Goal: Task Accomplishment & Management: Use online tool/utility

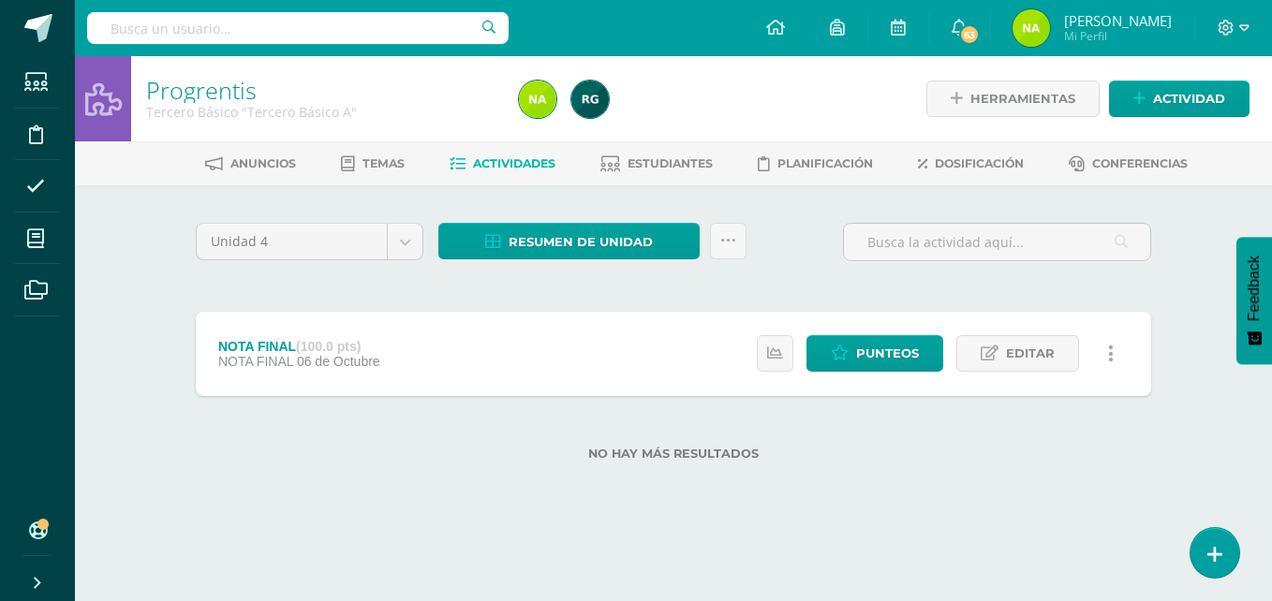
click at [495, 155] on link "Actividades" at bounding box center [503, 164] width 106 height 30
click at [888, 348] on span "Punteos" at bounding box center [887, 353] width 63 height 35
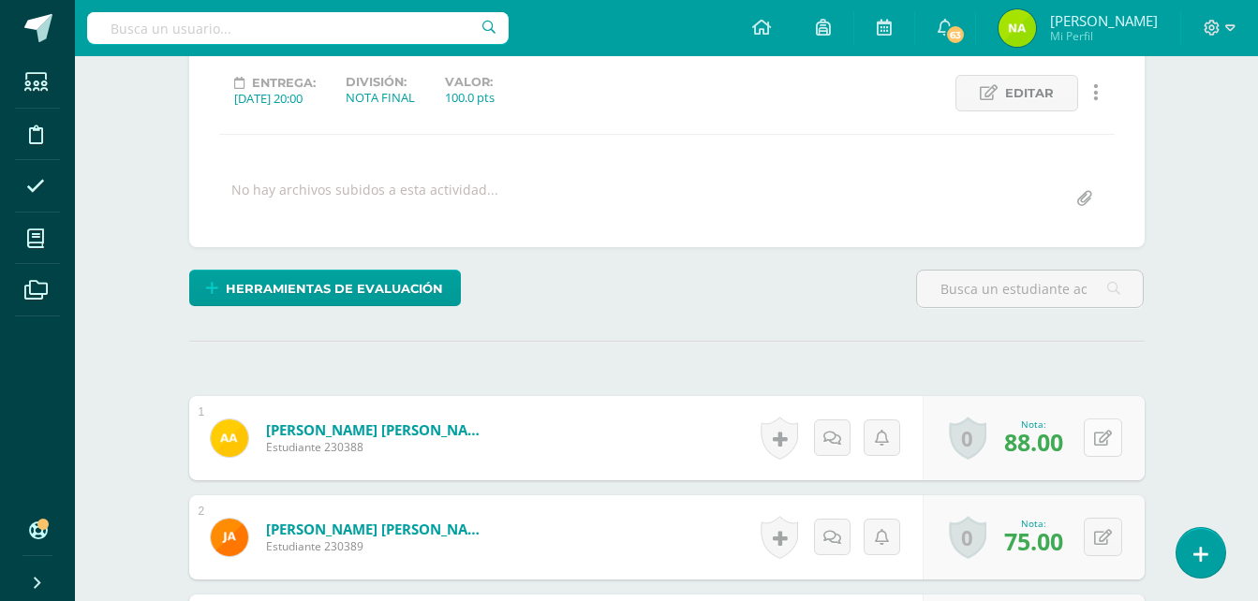
scroll to position [256, 0]
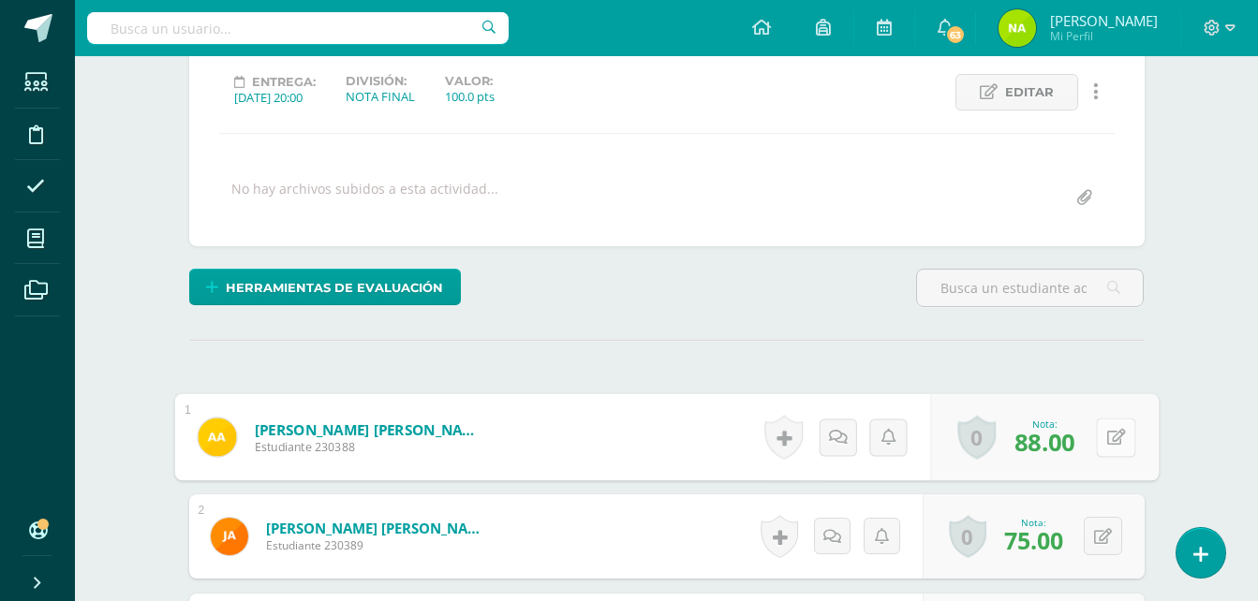
click at [1109, 435] on icon at bounding box center [1115, 437] width 19 height 16
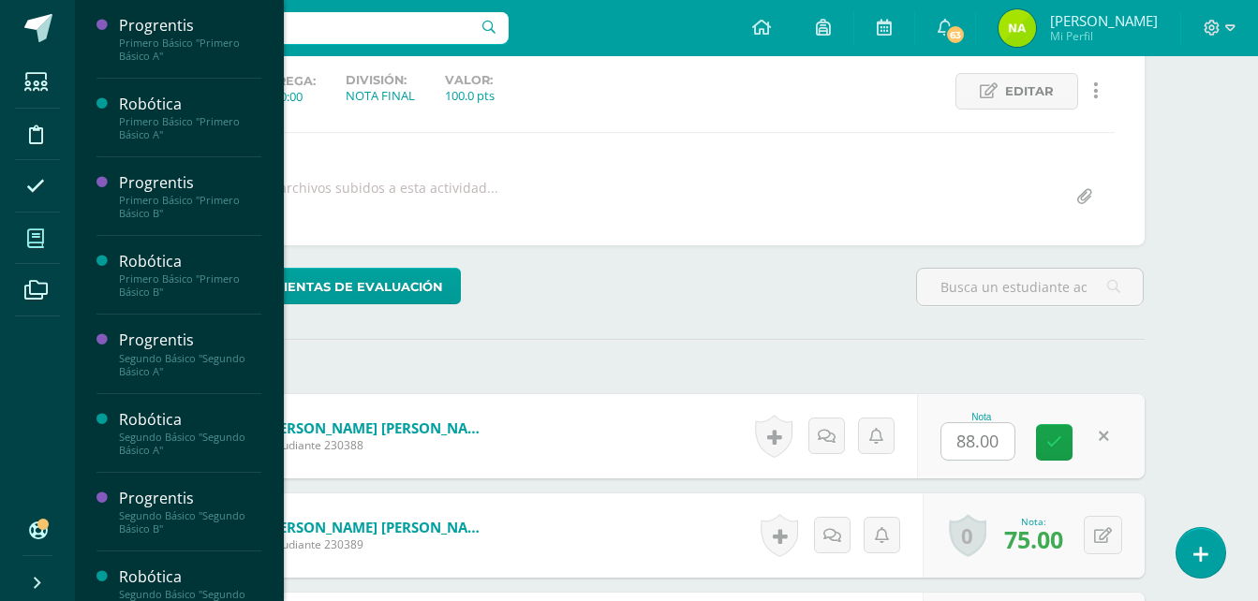
click at [37, 226] on span at bounding box center [36, 238] width 42 height 42
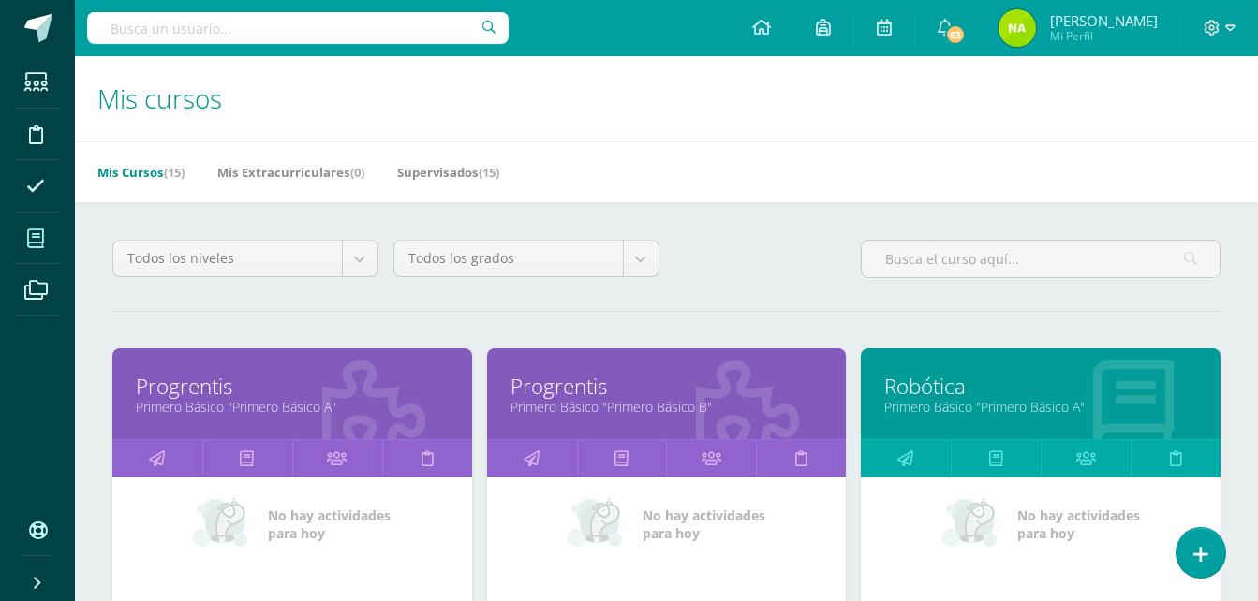
click at [270, 386] on link "Progrentis" at bounding box center [292, 386] width 313 height 29
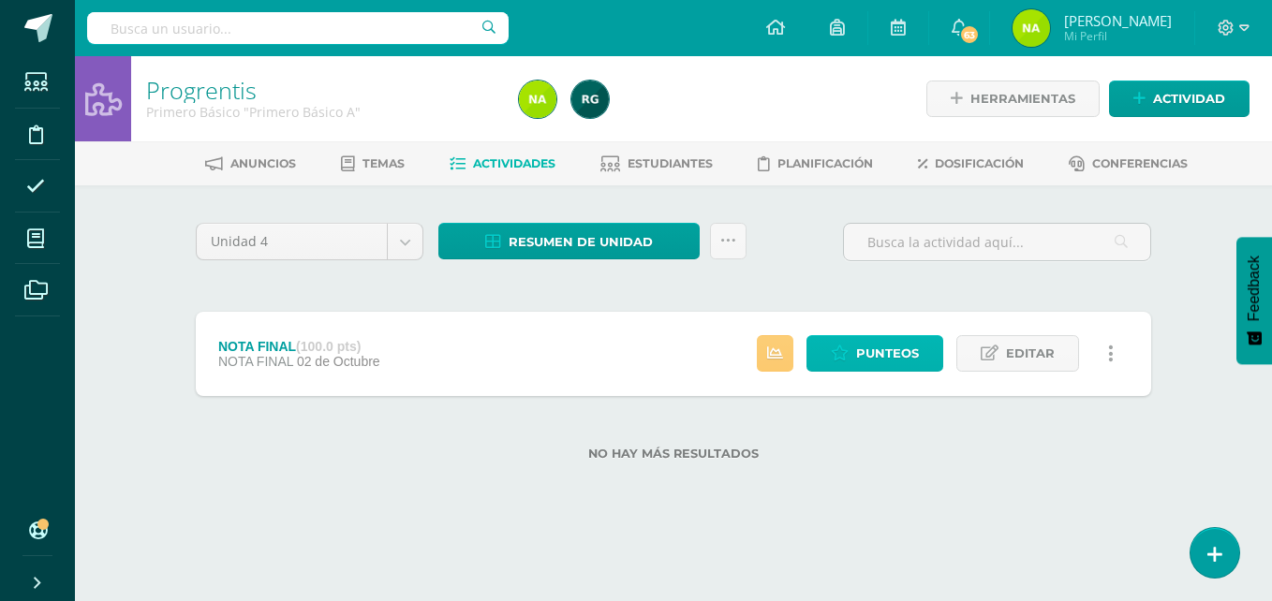
click at [895, 356] on span "Punteos" at bounding box center [887, 353] width 63 height 35
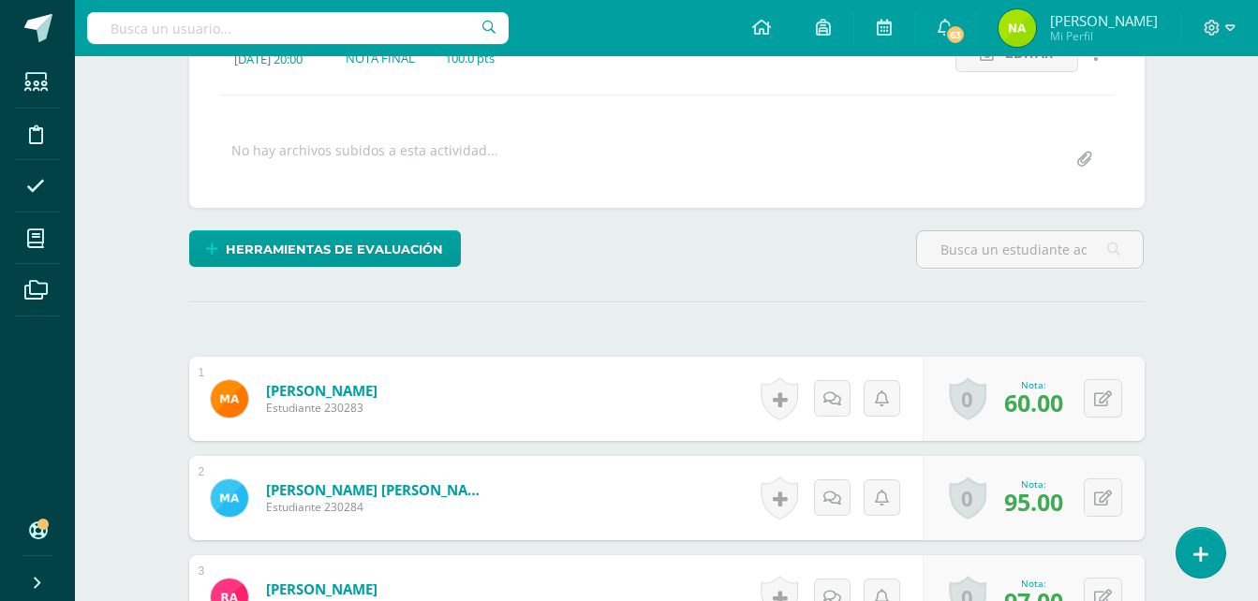
scroll to position [295, 0]
click at [1105, 391] on button at bounding box center [1103, 397] width 38 height 38
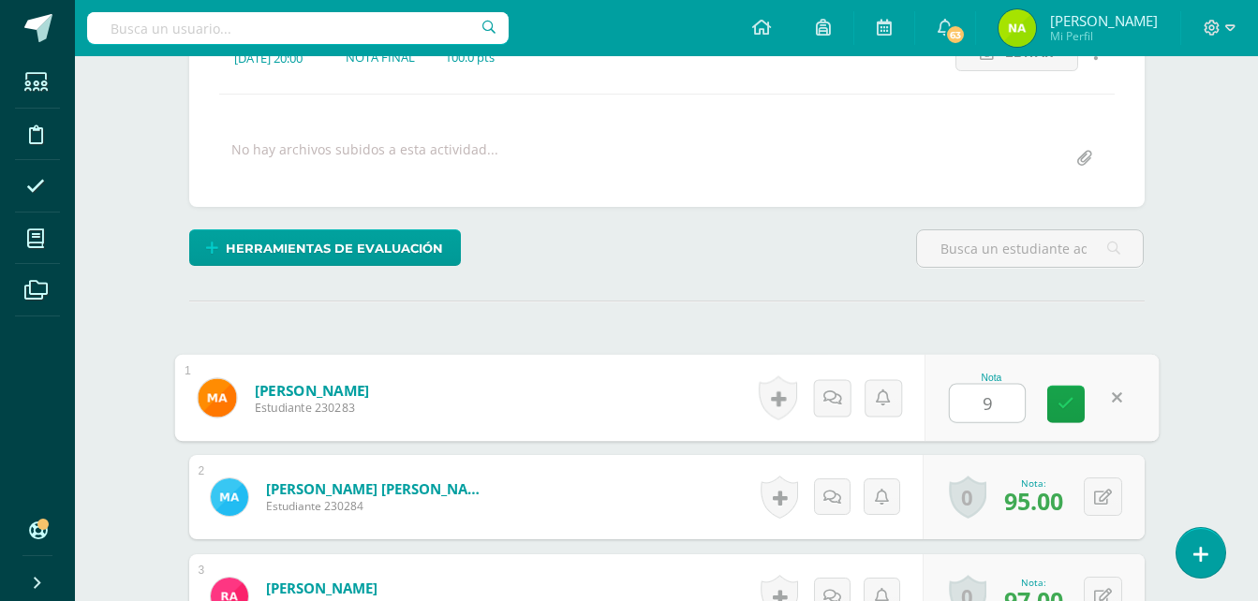
type input "90"
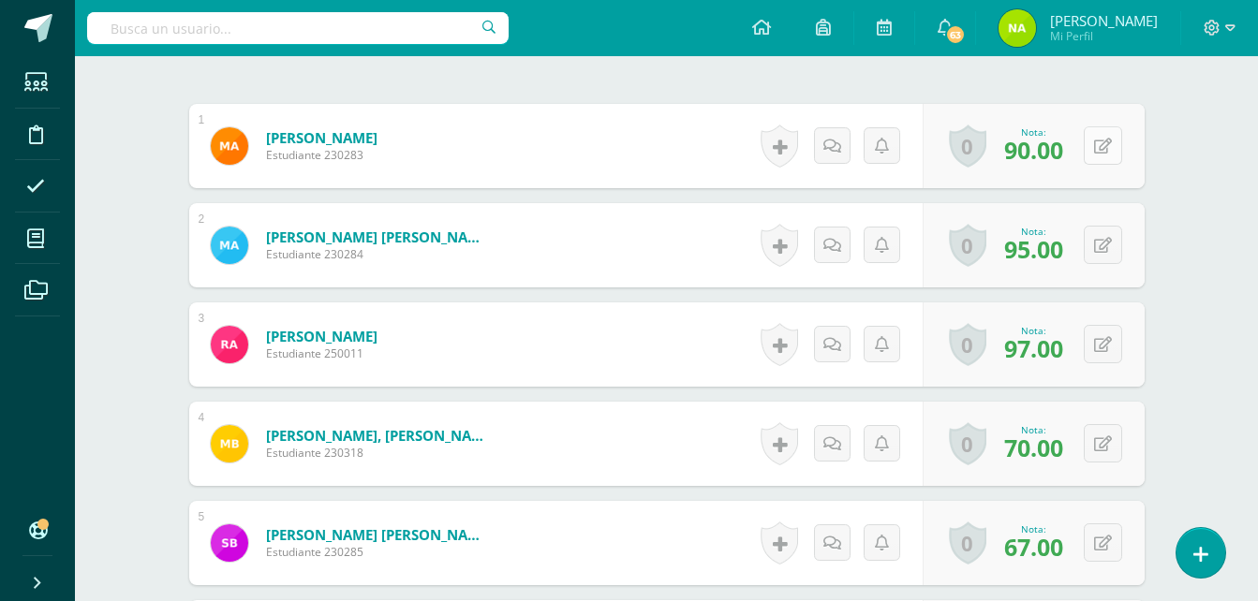
scroll to position [513, 0]
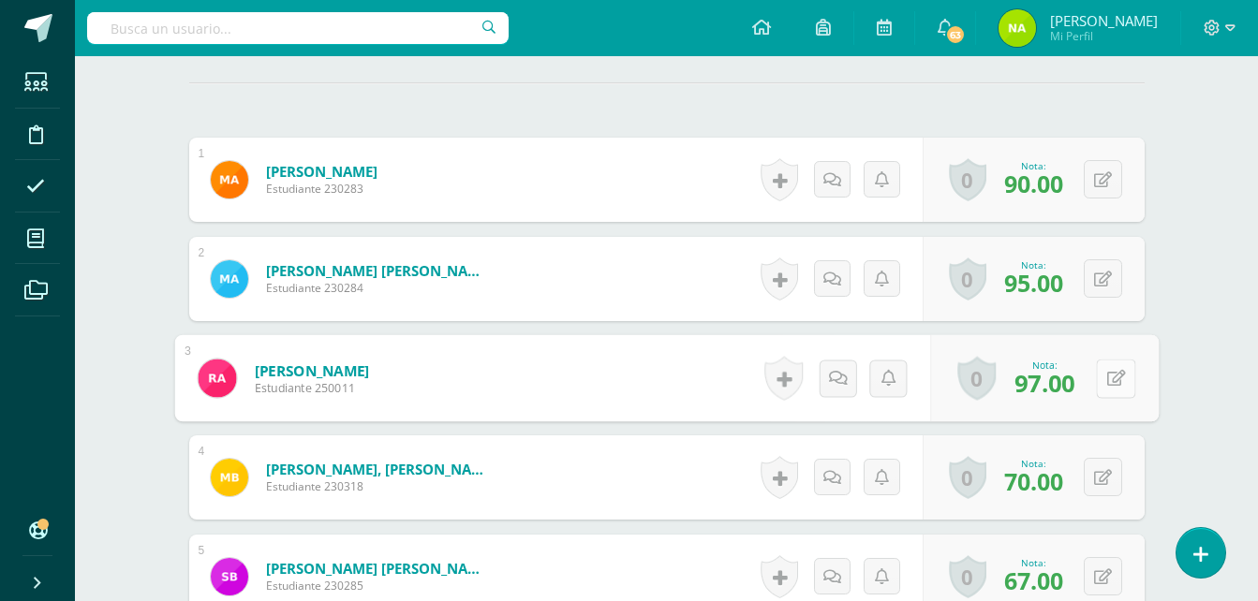
click at [1099, 366] on button at bounding box center [1115, 378] width 39 height 39
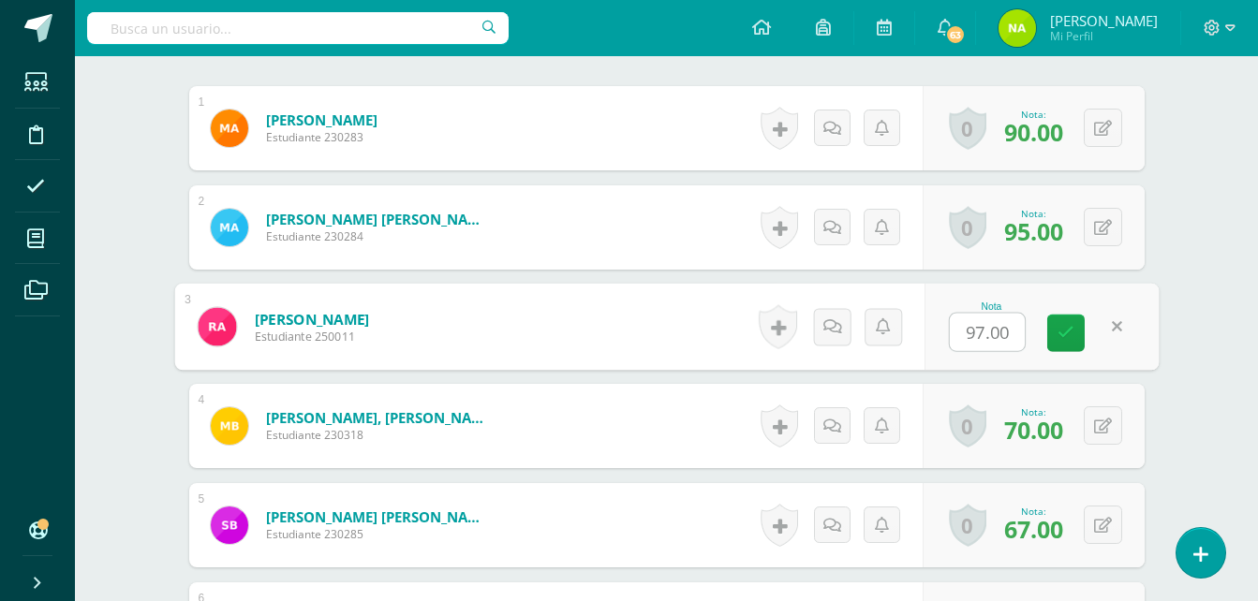
scroll to position [566, 0]
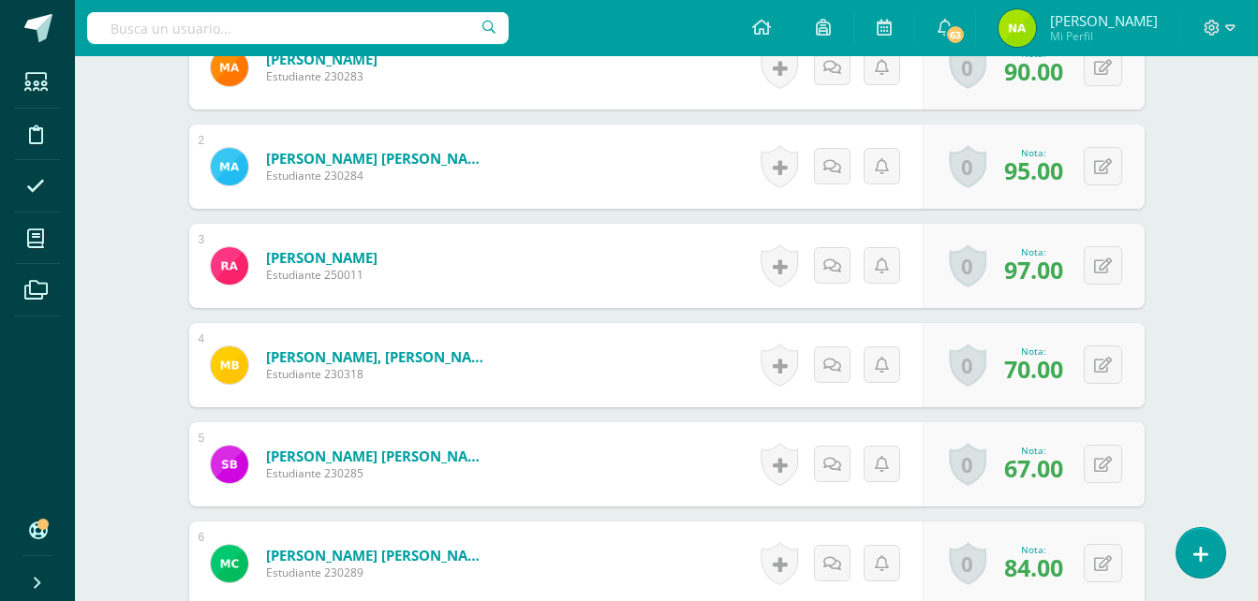
scroll to position [625, 0]
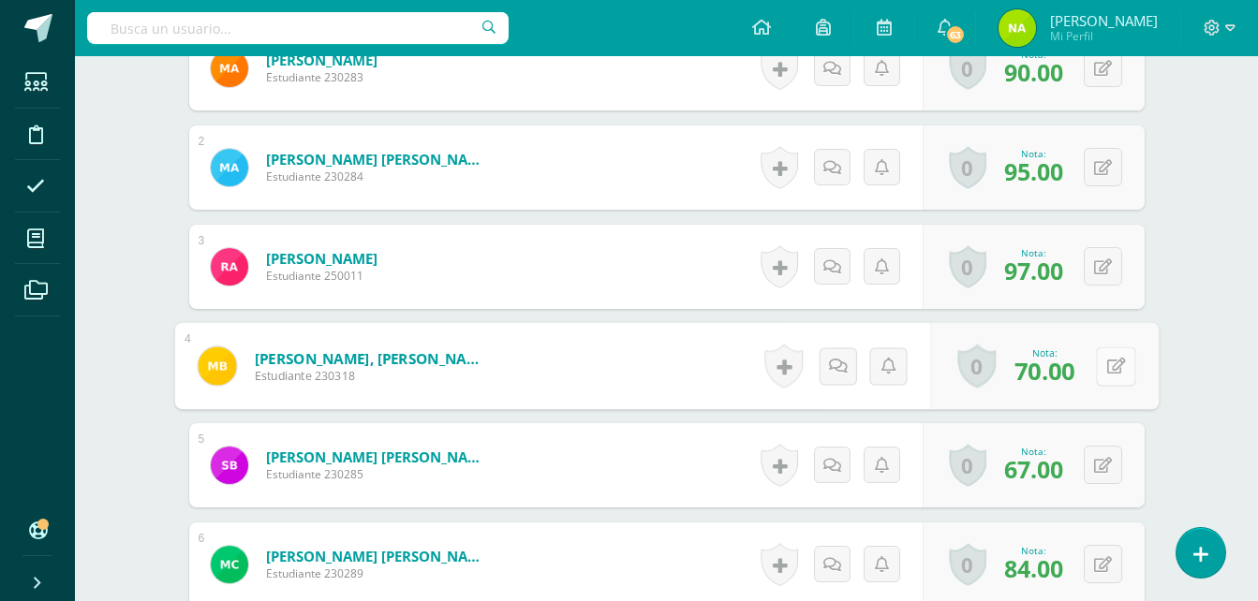
click at [1099, 356] on button at bounding box center [1115, 365] width 39 height 39
type input "75"
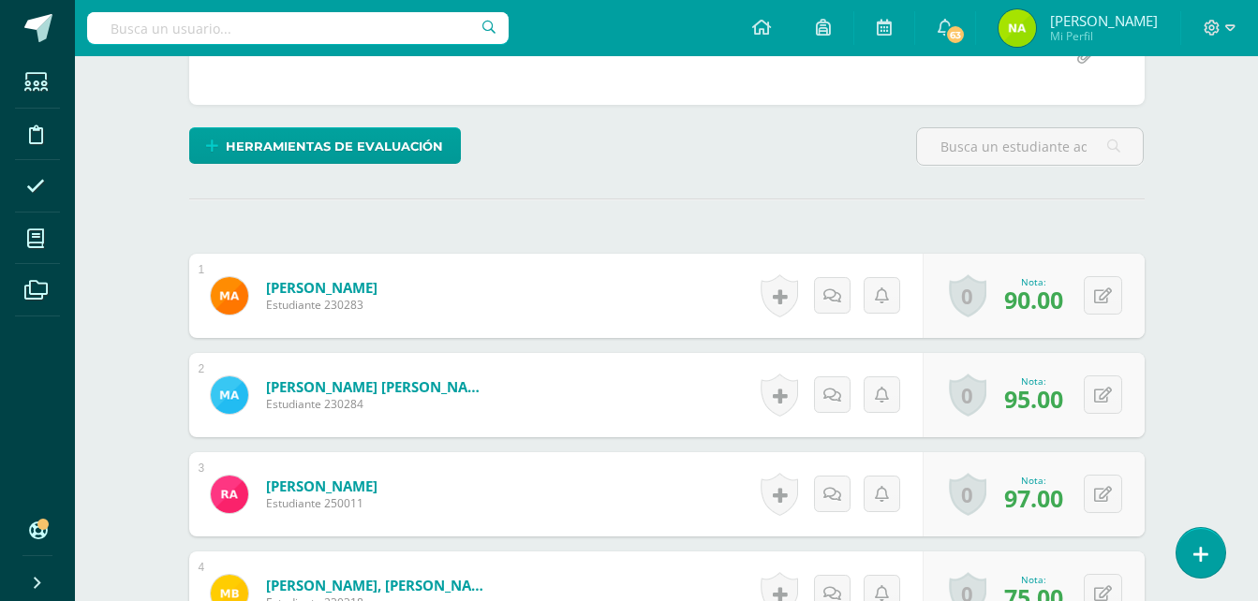
scroll to position [398, 0]
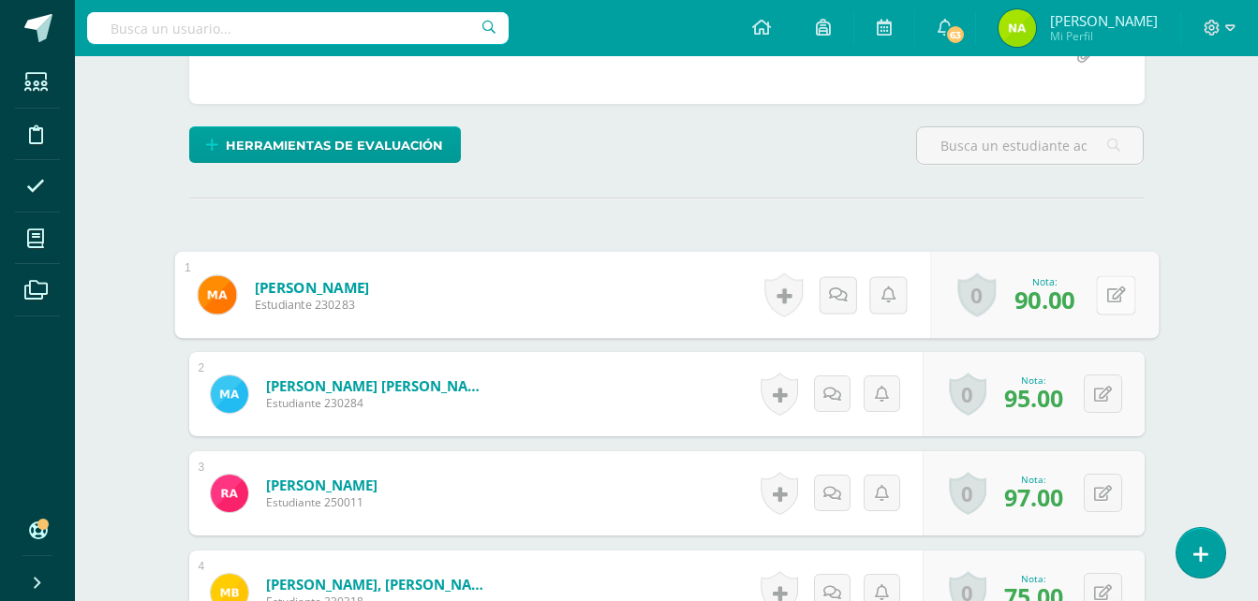
click at [1109, 289] on icon at bounding box center [1115, 295] width 19 height 16
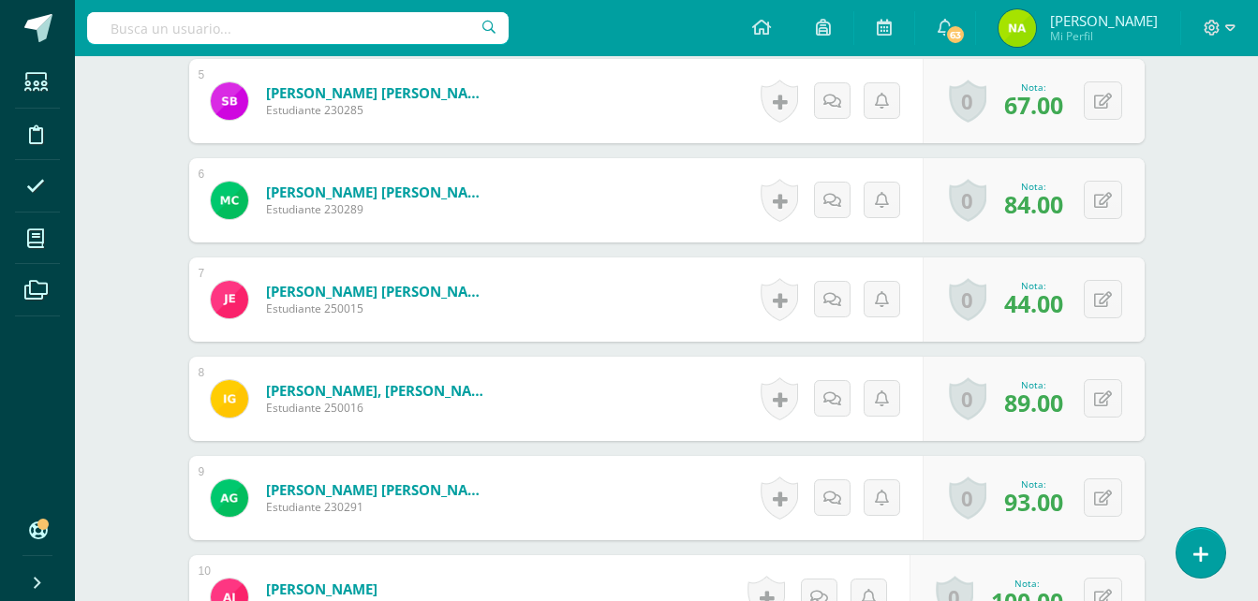
scroll to position [990, 0]
type input "60"
click at [1099, 298] on button at bounding box center [1103, 298] width 38 height 38
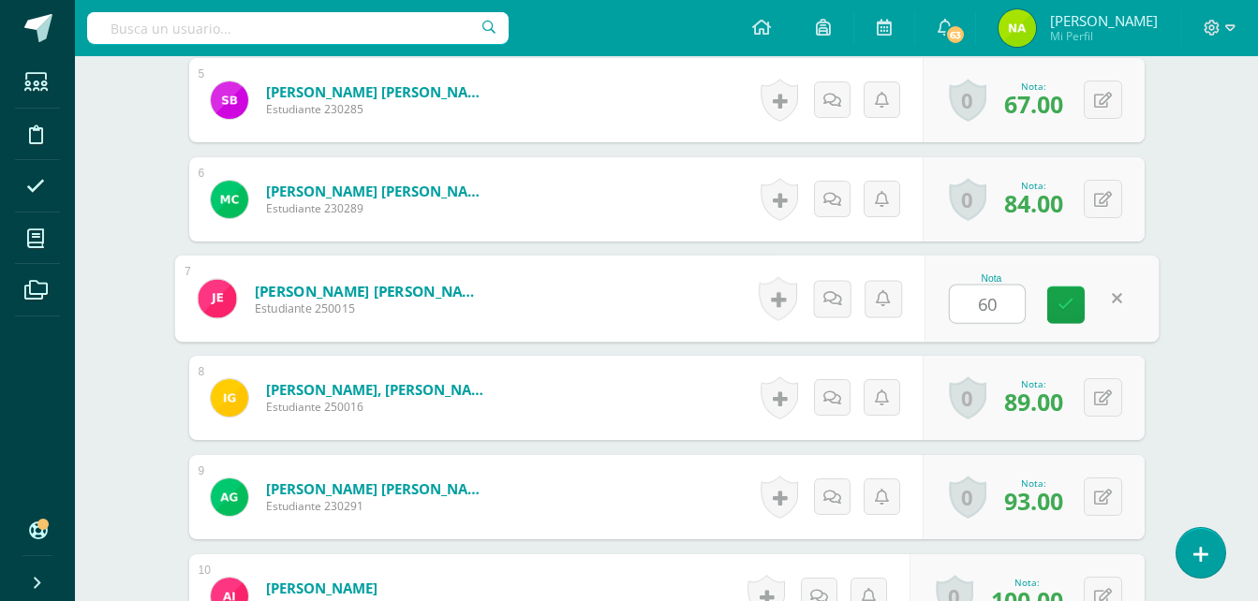
type input "60"
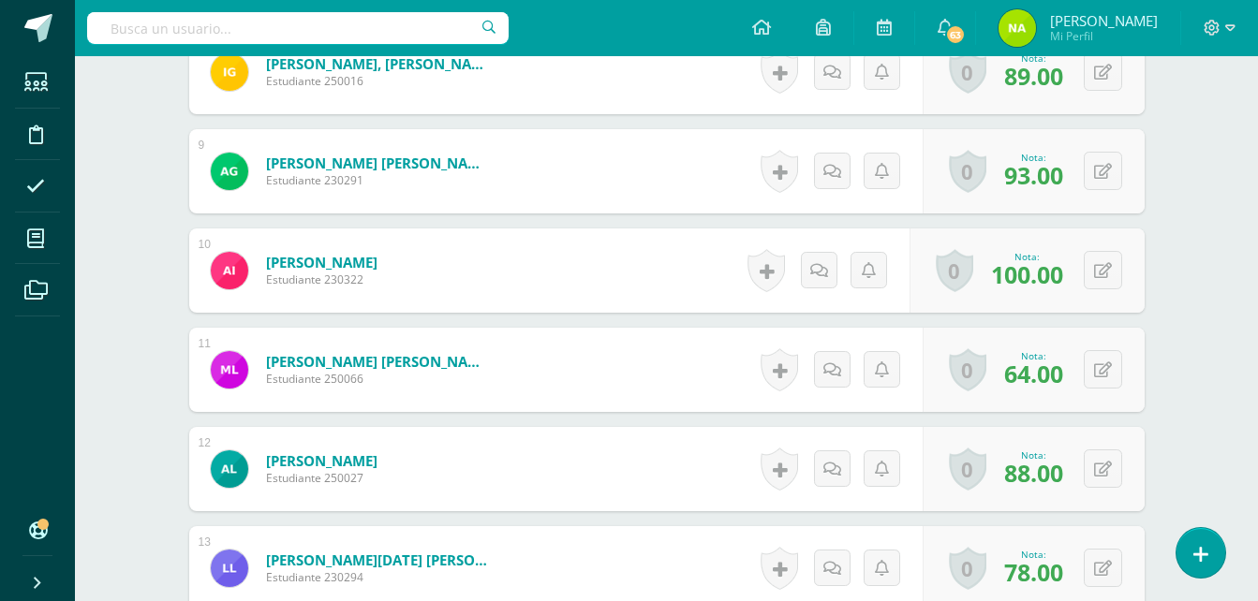
scroll to position [1318, 0]
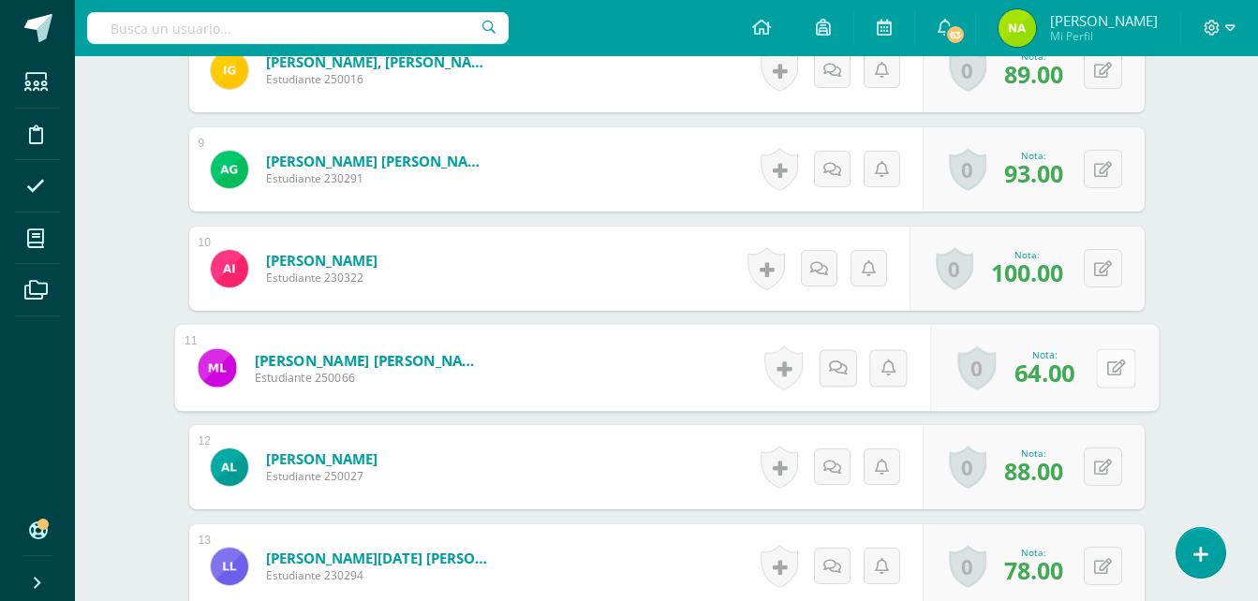
click at [1098, 372] on button at bounding box center [1115, 367] width 39 height 39
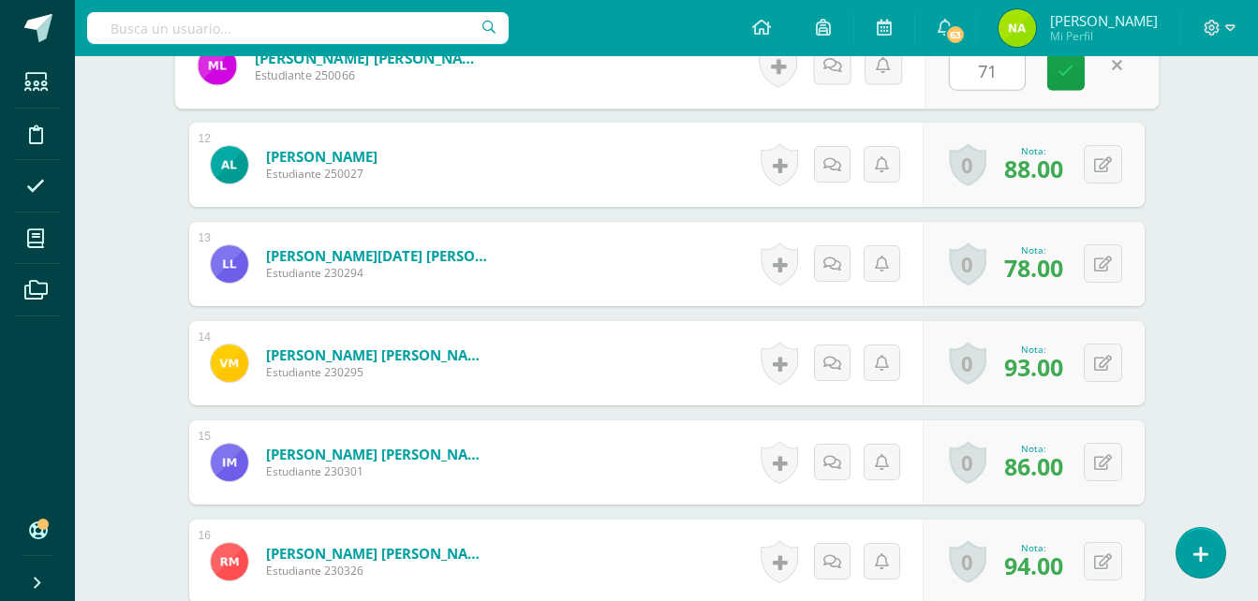
scroll to position [1622, 0]
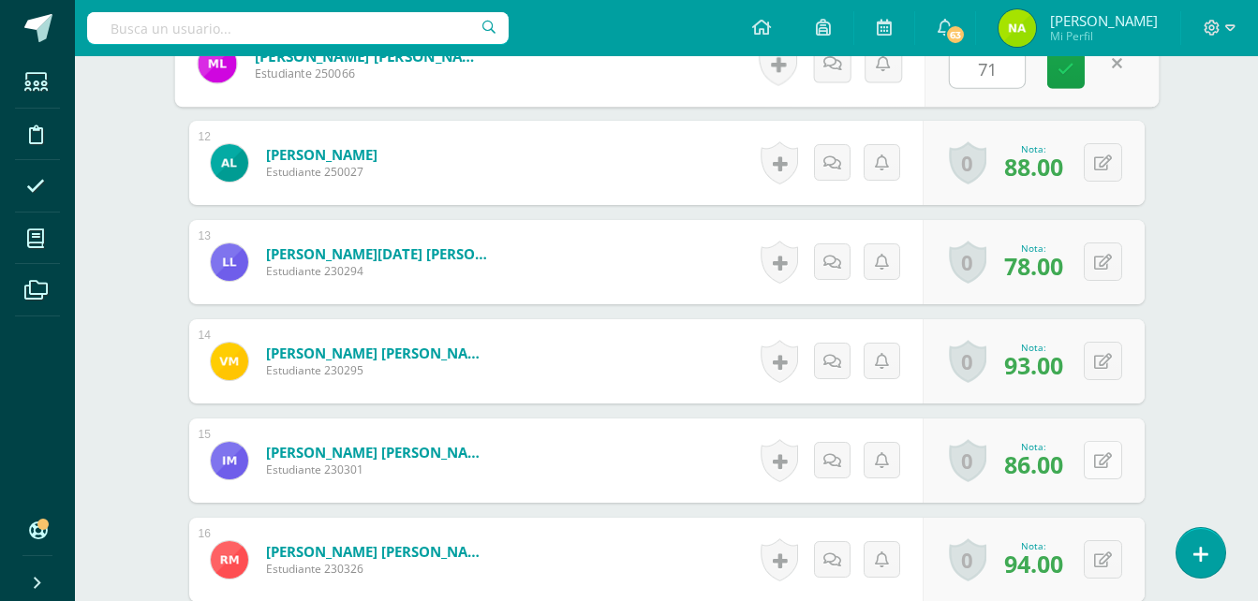
type input "71"
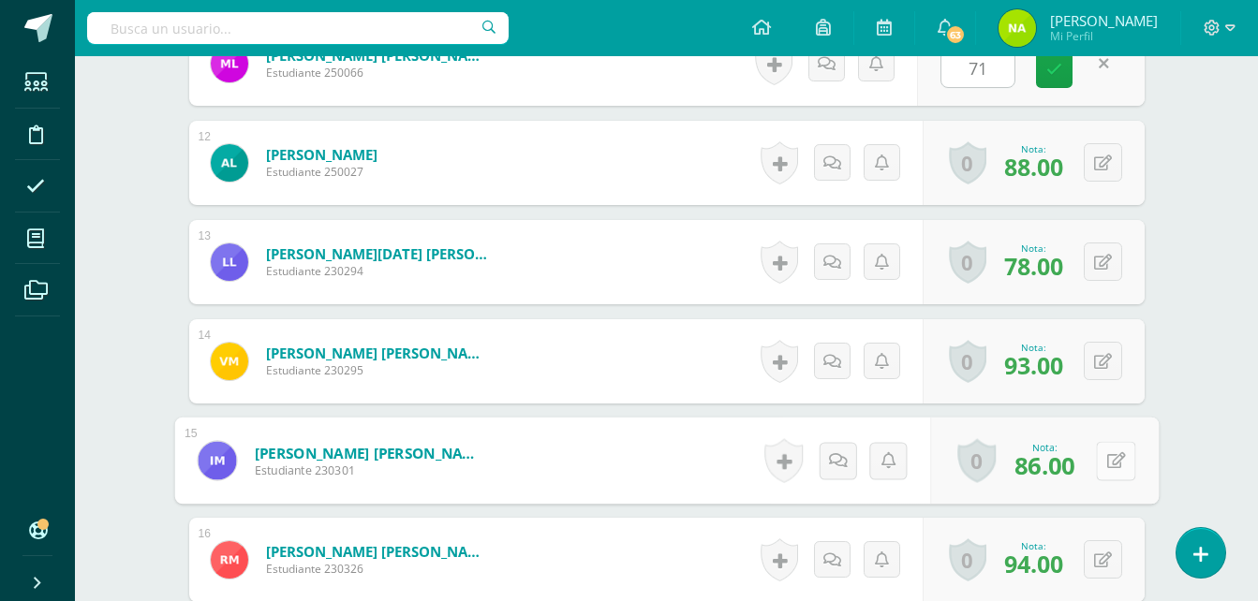
click at [1091, 456] on div "0 Logros Logros obtenidos Aún no hay logros agregados Nota: 86.00" at bounding box center [1044, 461] width 229 height 87
click at [1106, 458] on icon at bounding box center [1115, 460] width 19 height 16
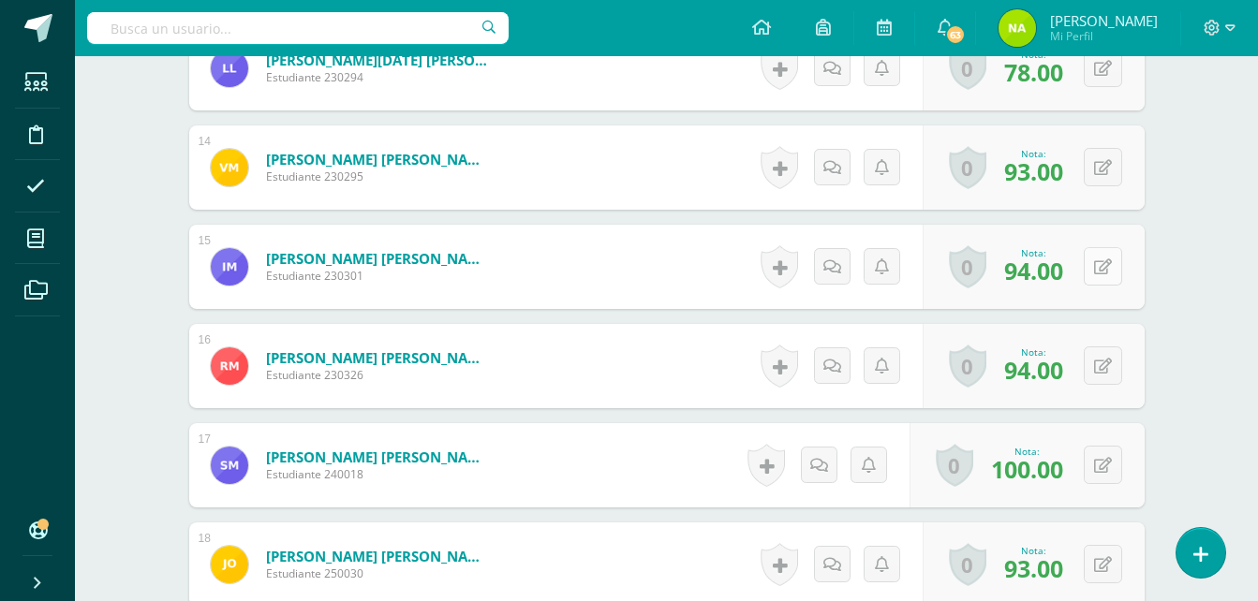
scroll to position [1819, 0]
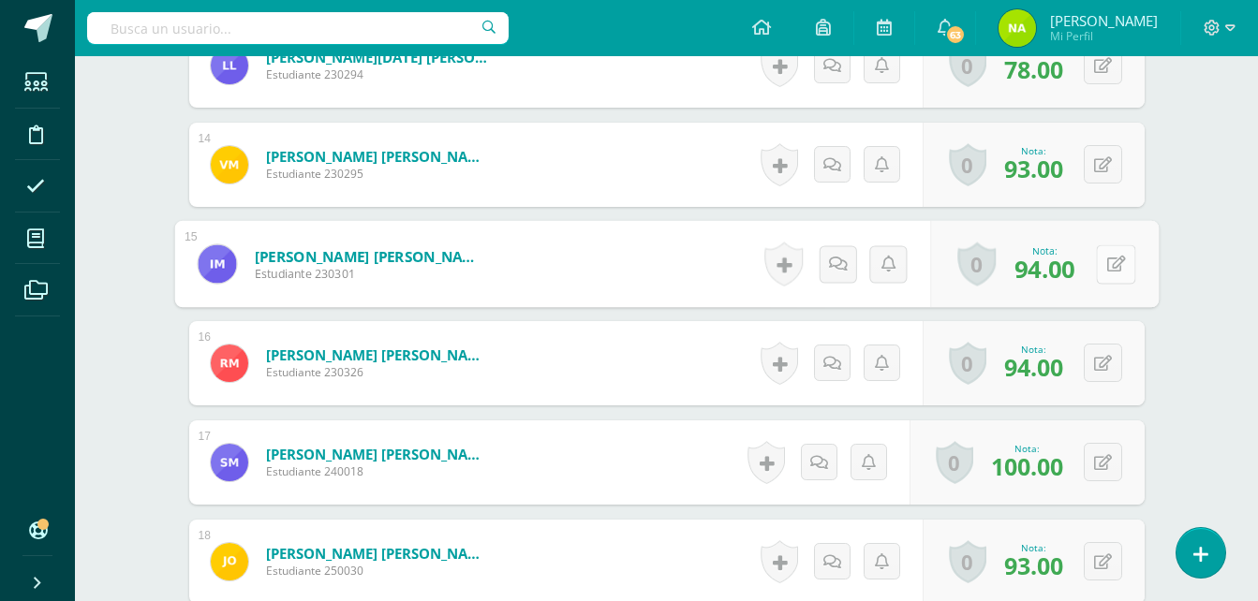
click at [1107, 264] on icon at bounding box center [1115, 264] width 19 height 16
type input "86"
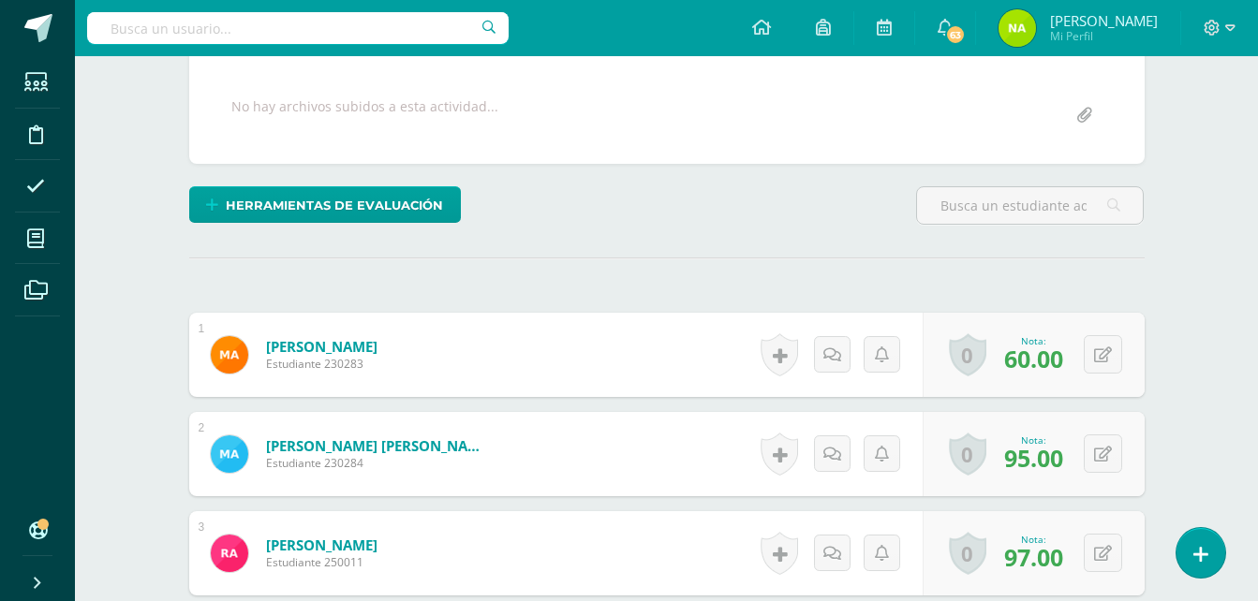
scroll to position [336, 0]
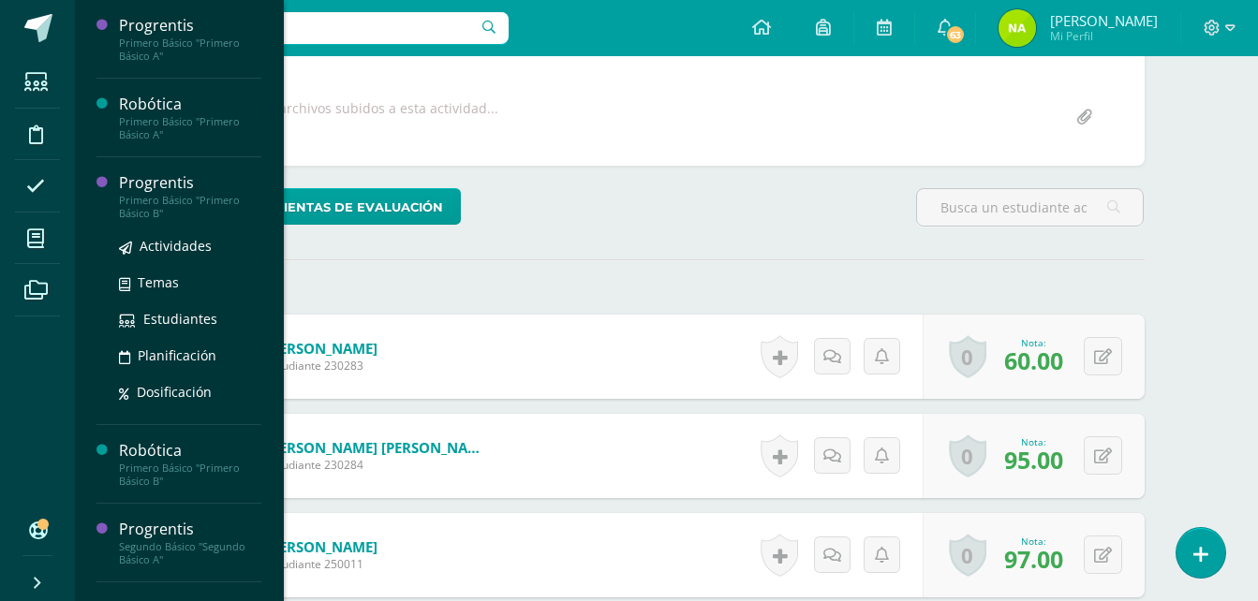
click at [157, 204] on div "Primero Básico "Primero Básico B"" at bounding box center [190, 207] width 142 height 26
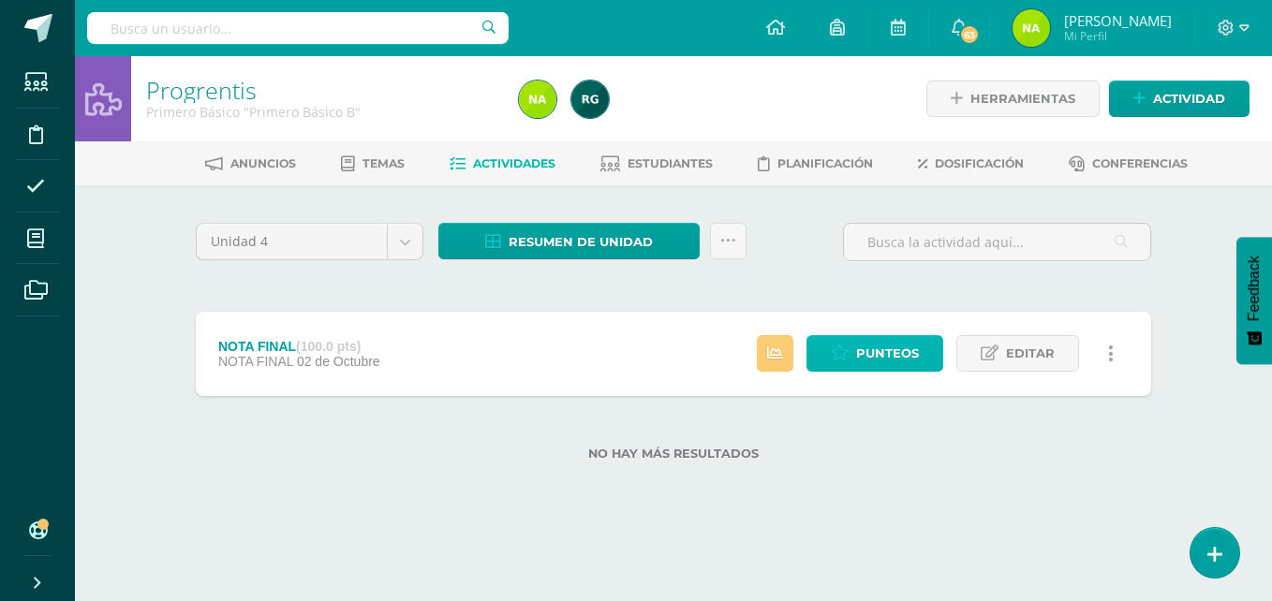
click at [884, 346] on span "Punteos" at bounding box center [887, 353] width 63 height 35
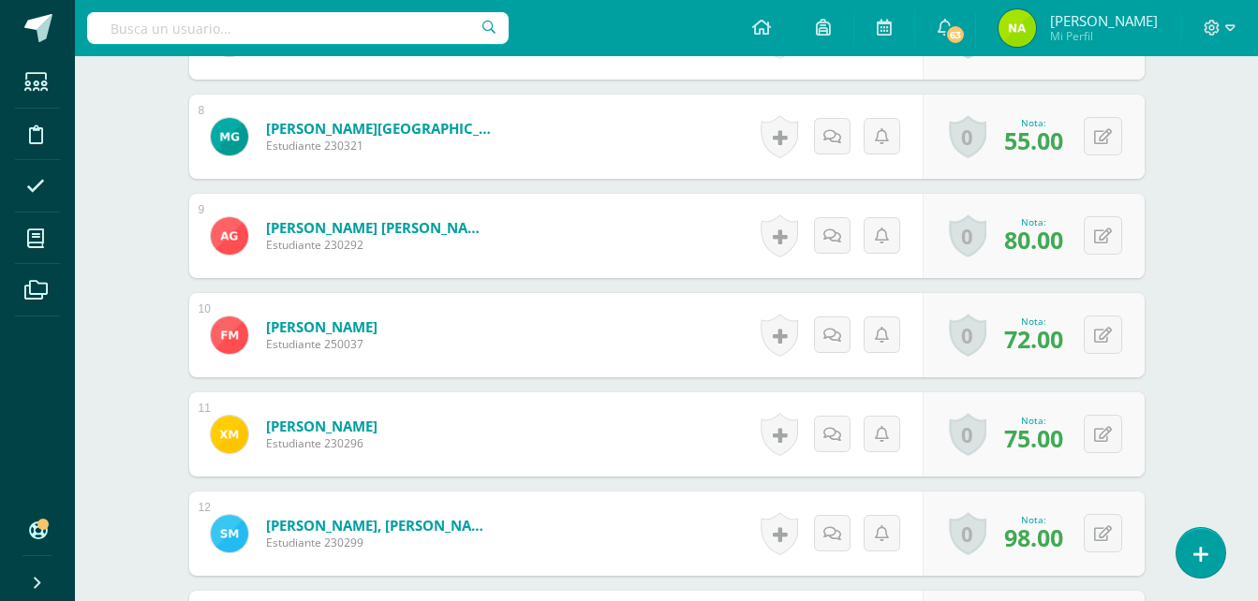
scroll to position [1250, 0]
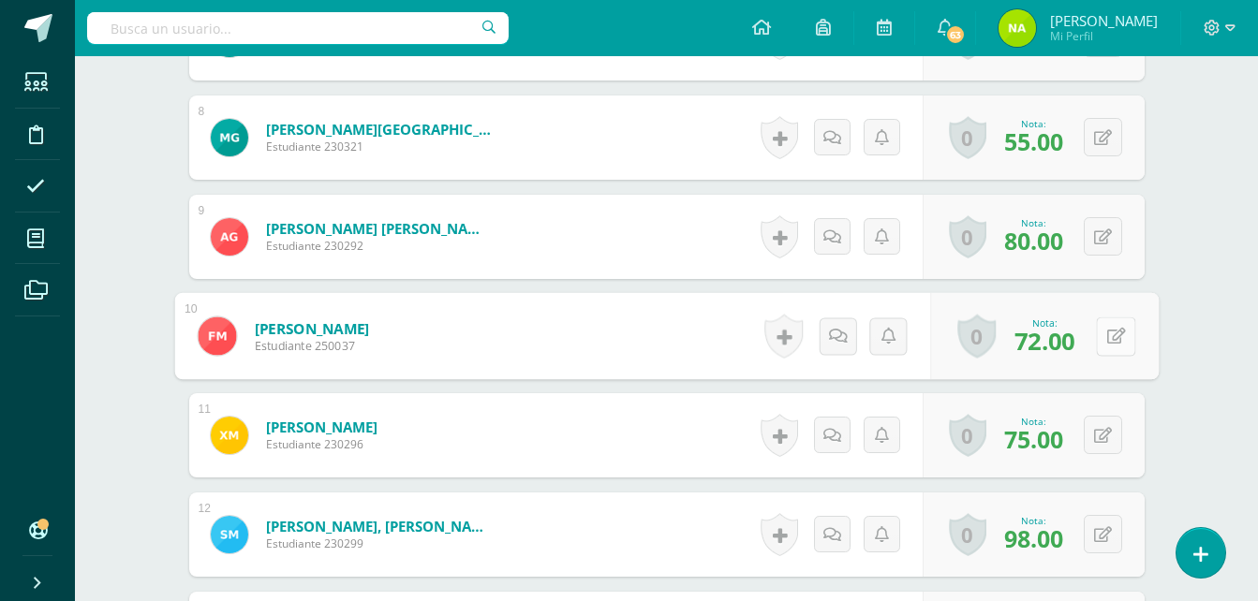
click at [1099, 340] on button at bounding box center [1115, 336] width 39 height 39
type input "82"
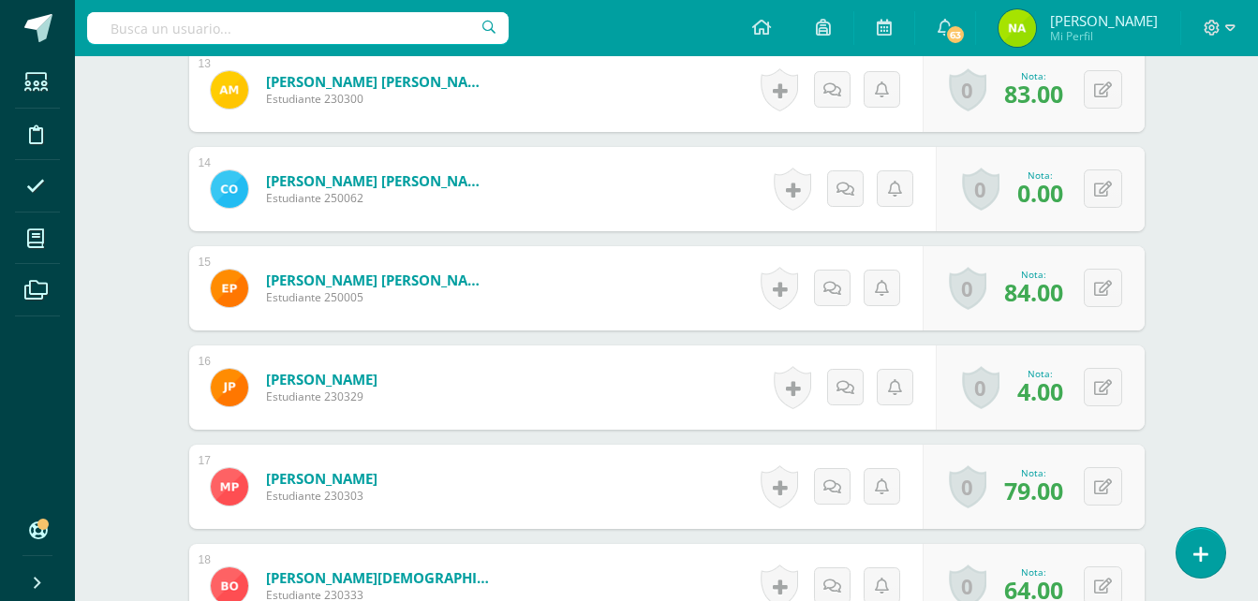
scroll to position [1795, 0]
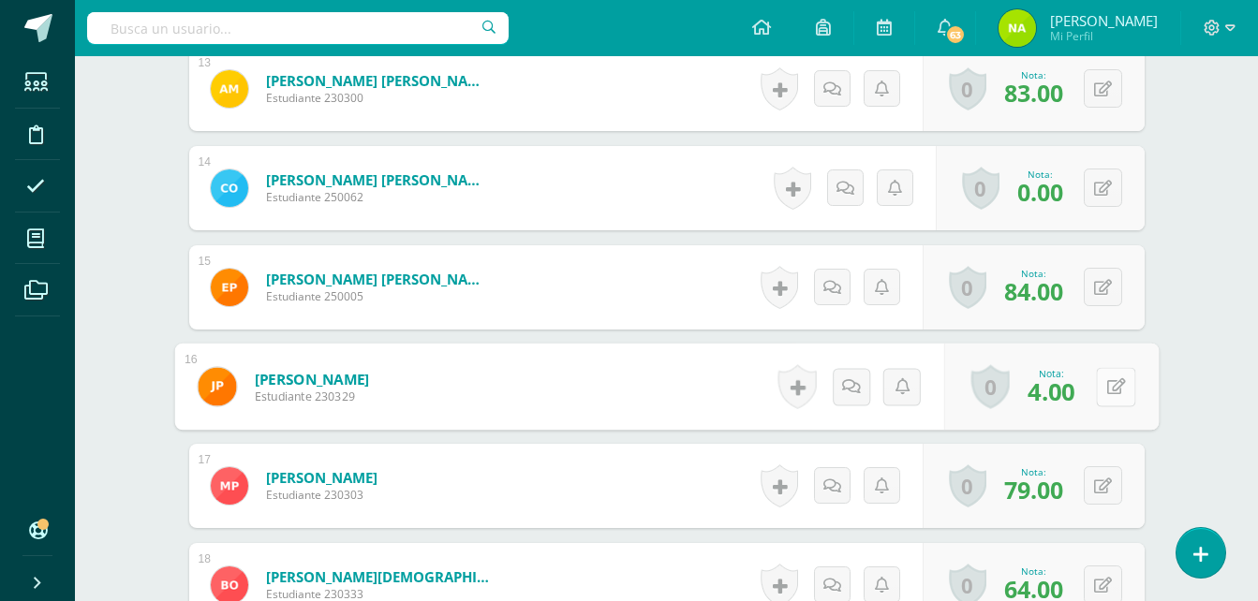
click at [1108, 377] on button at bounding box center [1115, 386] width 39 height 39
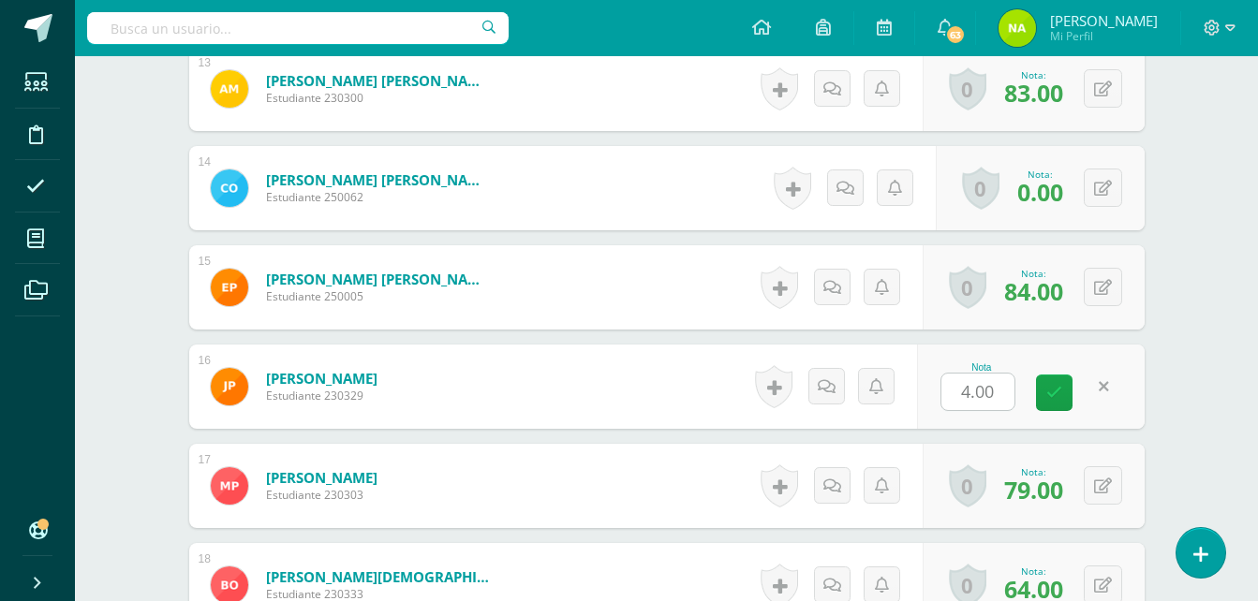
click at [1108, 377] on link at bounding box center [1103, 386] width 37 height 37
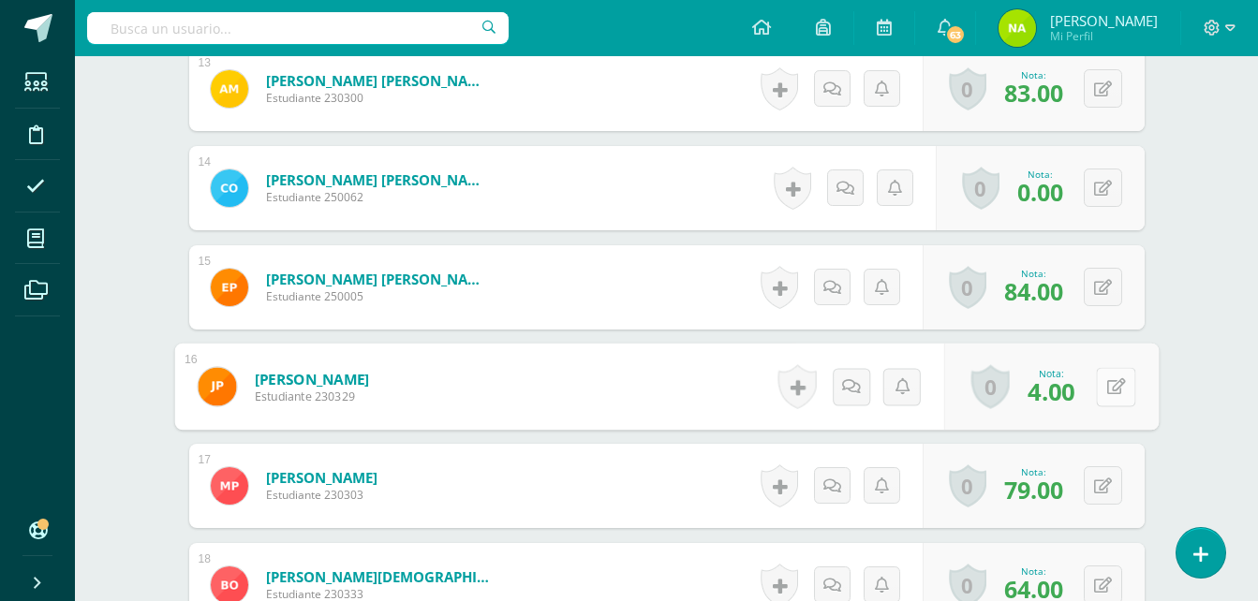
click at [1124, 387] on icon at bounding box center [1115, 386] width 19 height 16
type input "5"
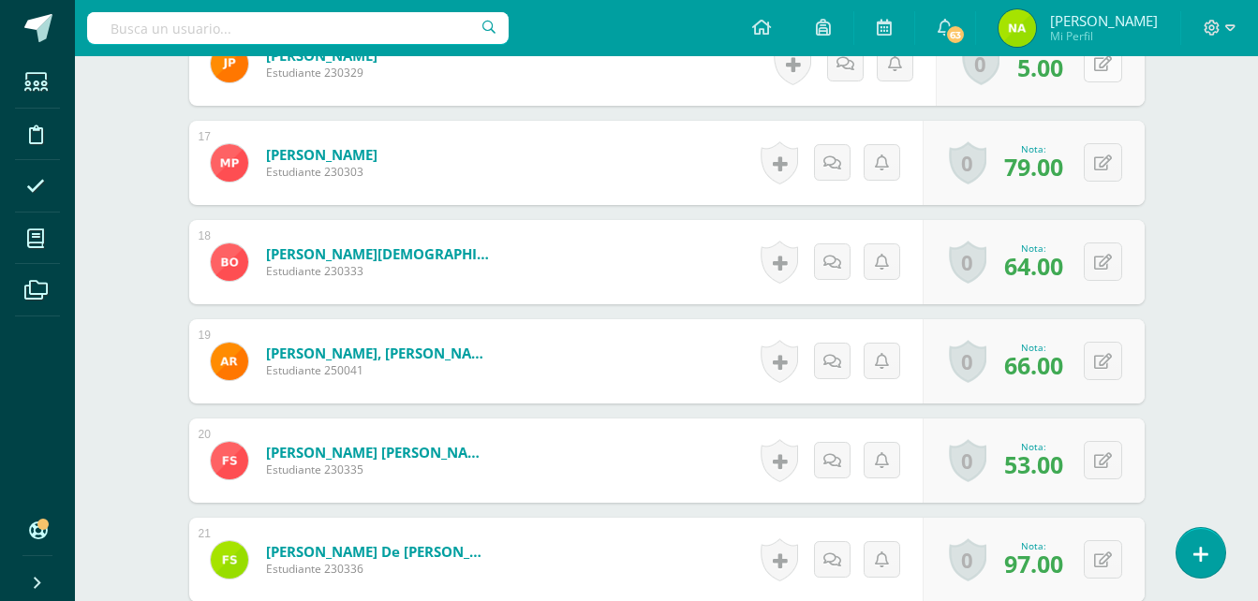
scroll to position [2119, 0]
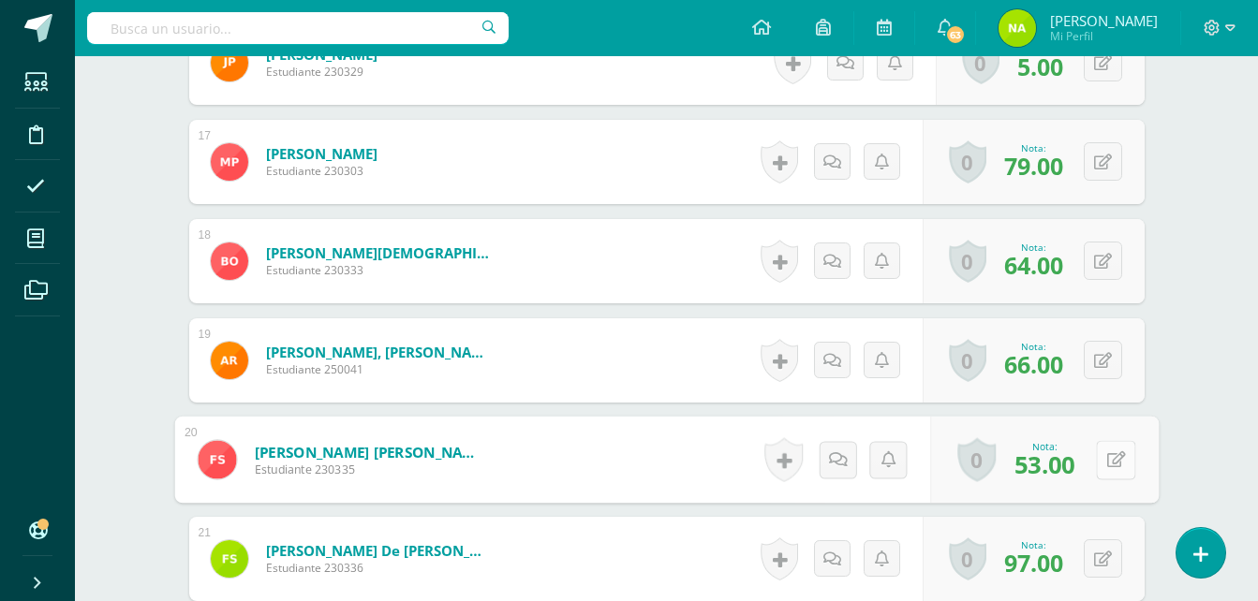
click at [1107, 462] on icon at bounding box center [1115, 459] width 19 height 16
type input "54"
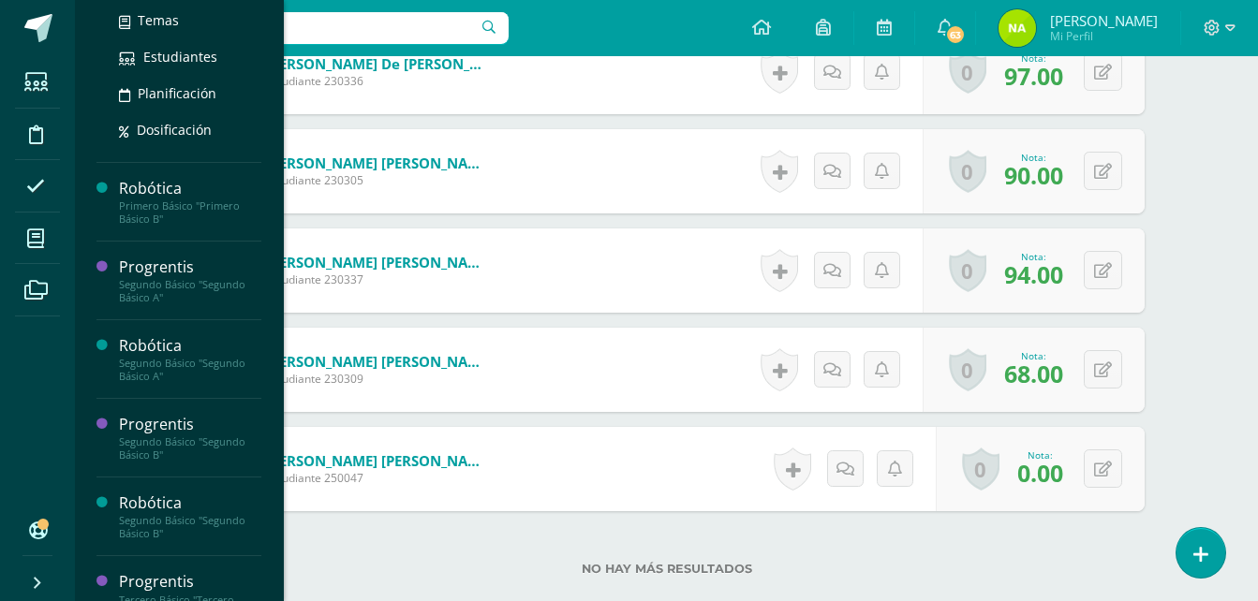
scroll to position [263, 0]
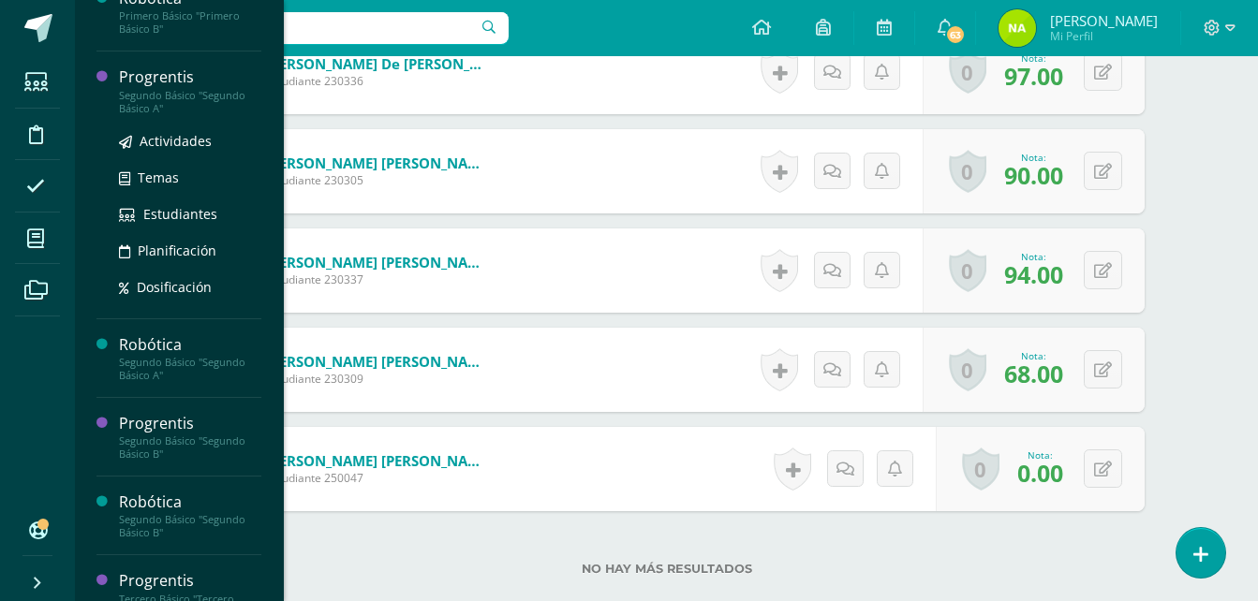
click at [144, 85] on div "Progrentis" at bounding box center [190, 77] width 142 height 22
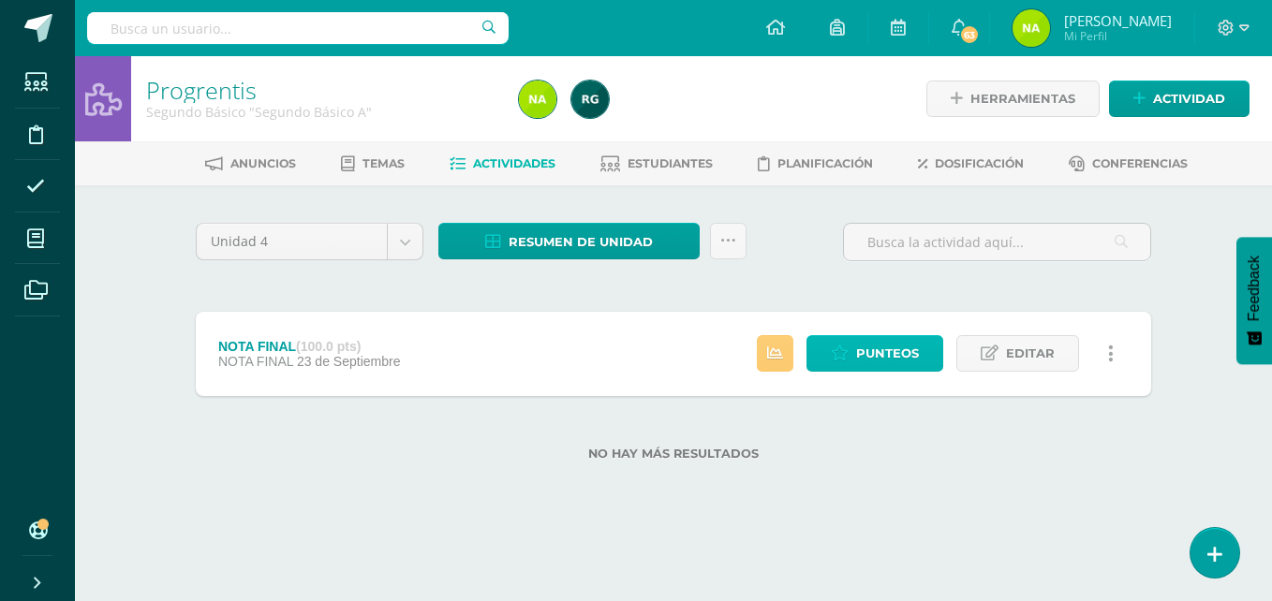
click at [899, 359] on span "Punteos" at bounding box center [887, 353] width 63 height 35
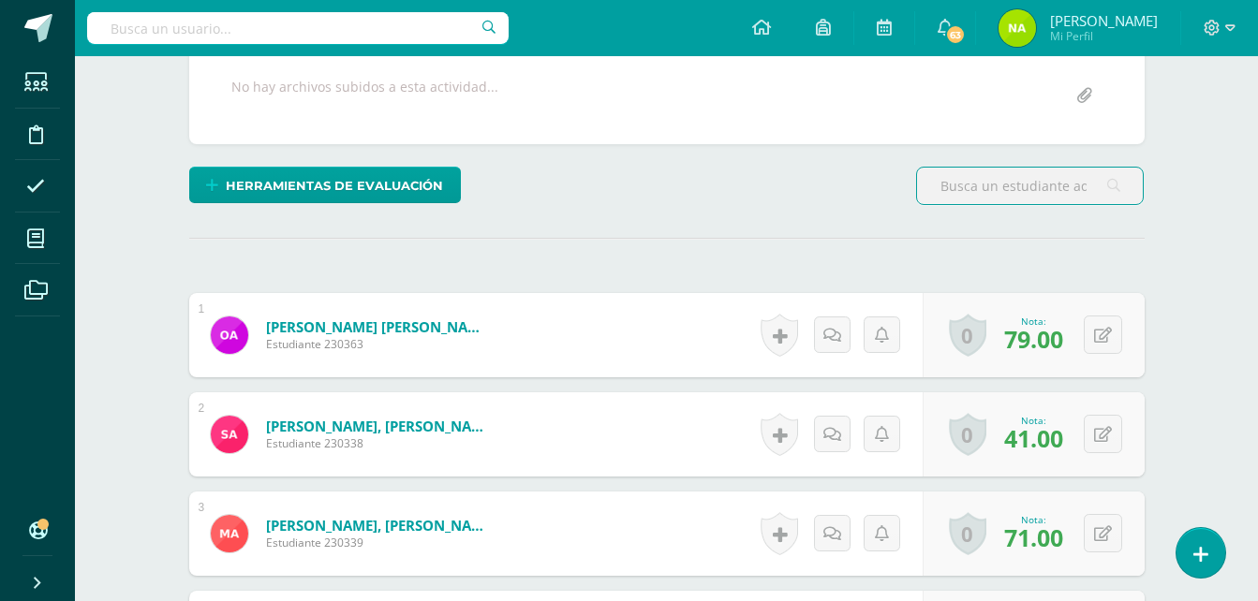
scroll to position [359, 0]
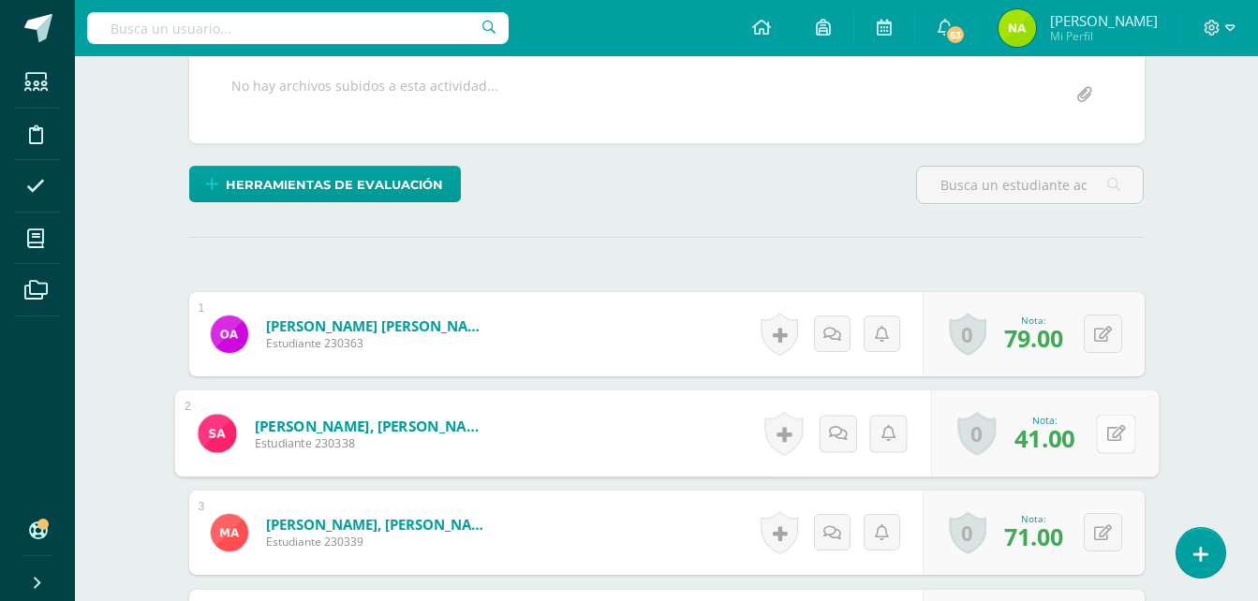
click at [1107, 429] on icon at bounding box center [1115, 433] width 19 height 16
type input "67"
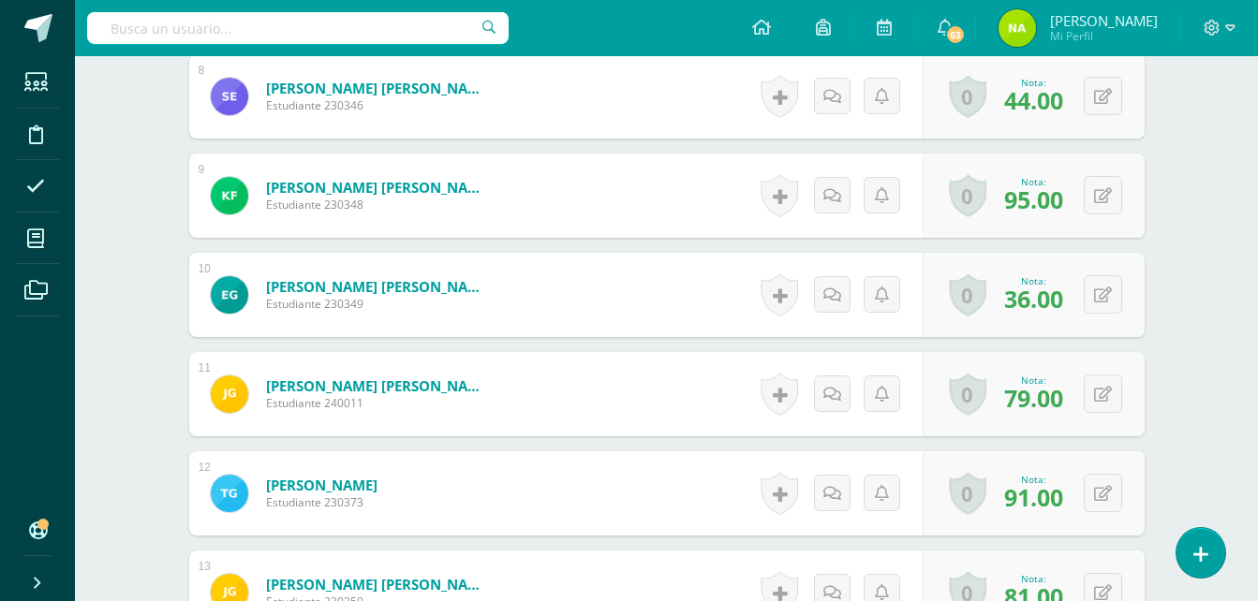
scroll to position [1292, 0]
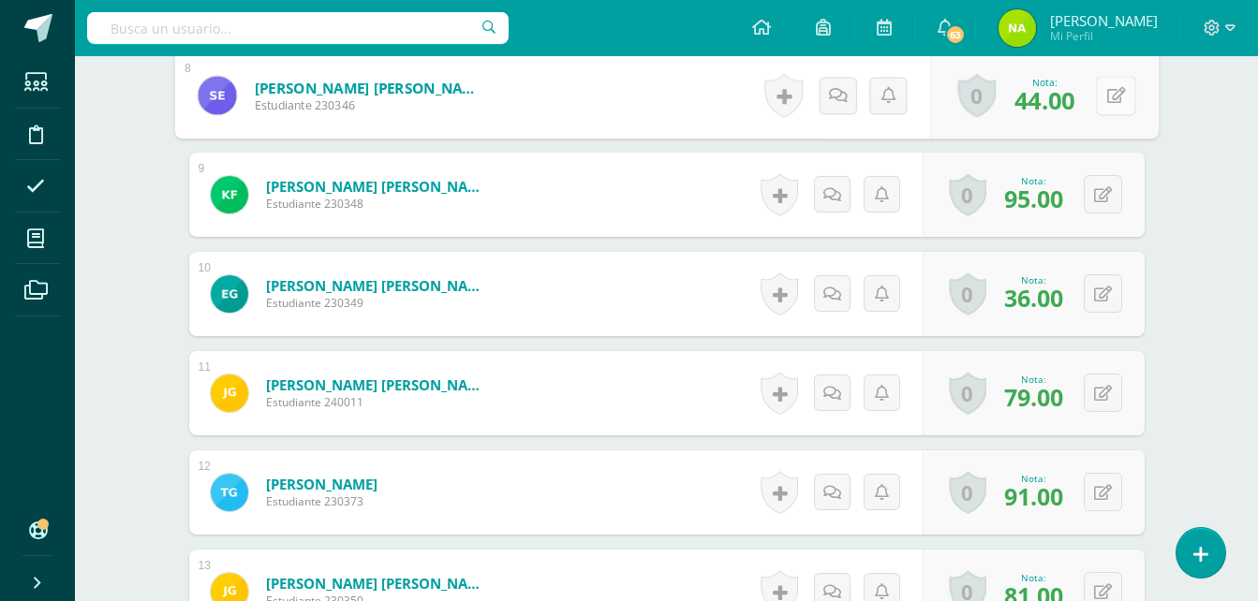
click at [1098, 103] on button at bounding box center [1115, 95] width 39 height 39
type input "77"
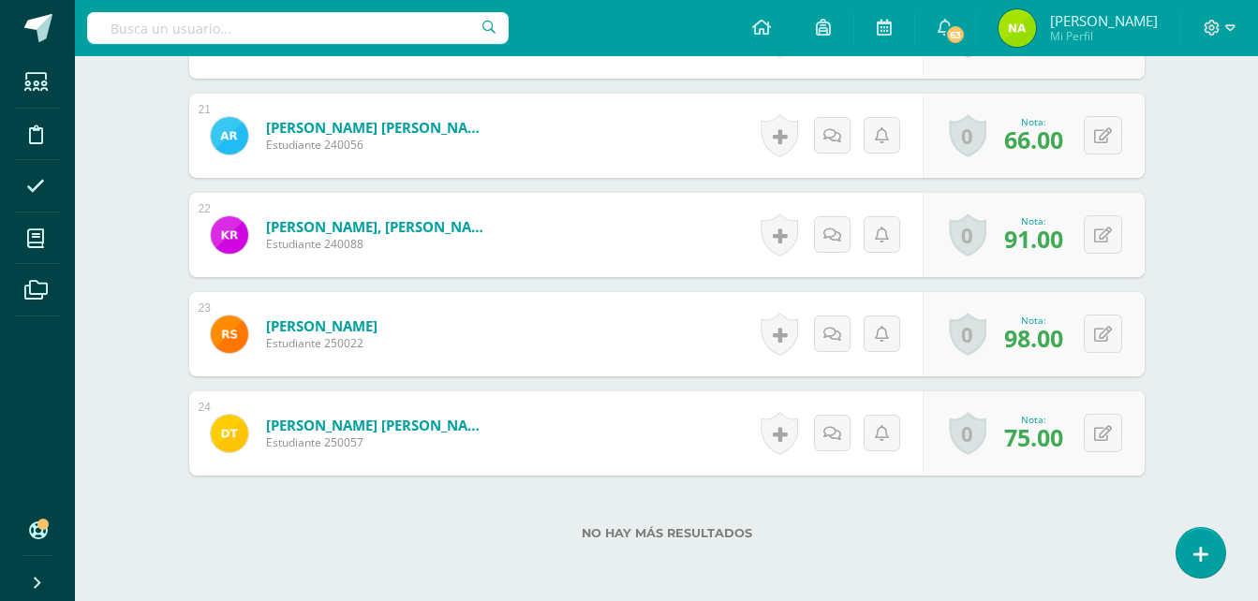
scroll to position [2545, 0]
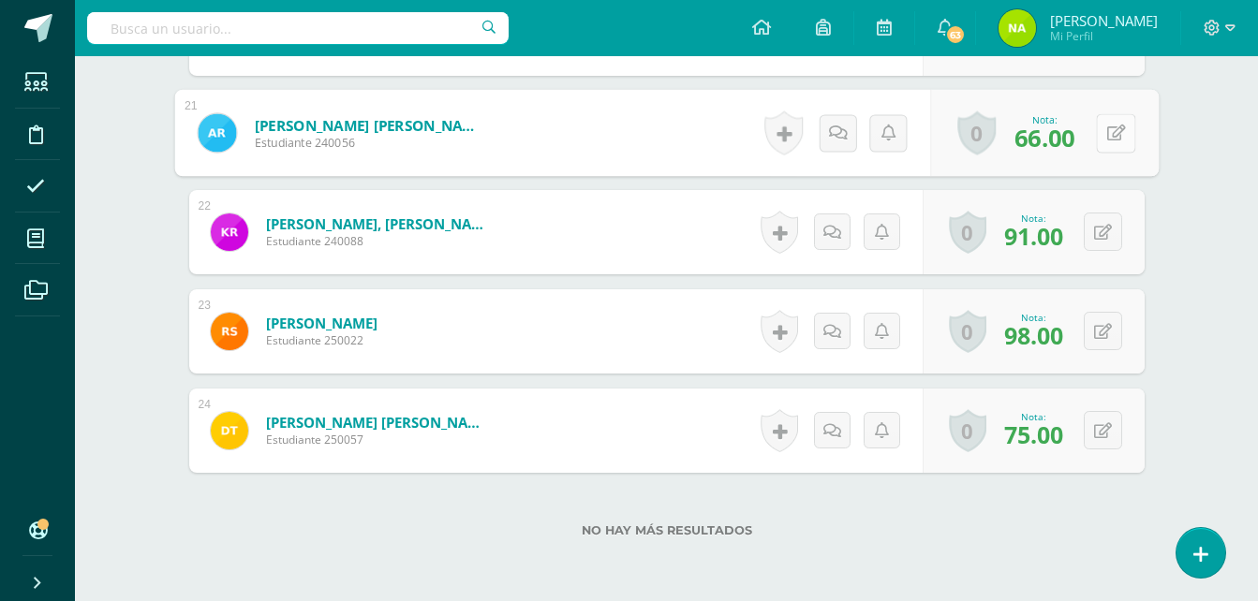
click at [1092, 135] on div "0 Logros Logros obtenidos Aún no hay logros agregados Nota: 66.00" at bounding box center [1044, 133] width 229 height 87
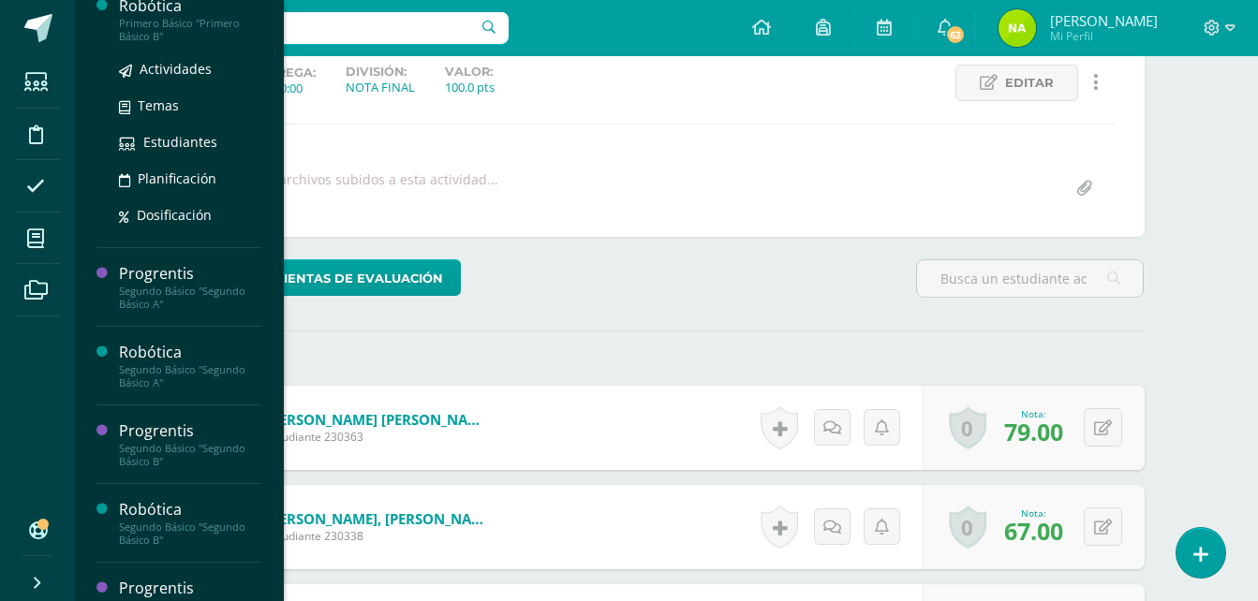
scroll to position [257, 0]
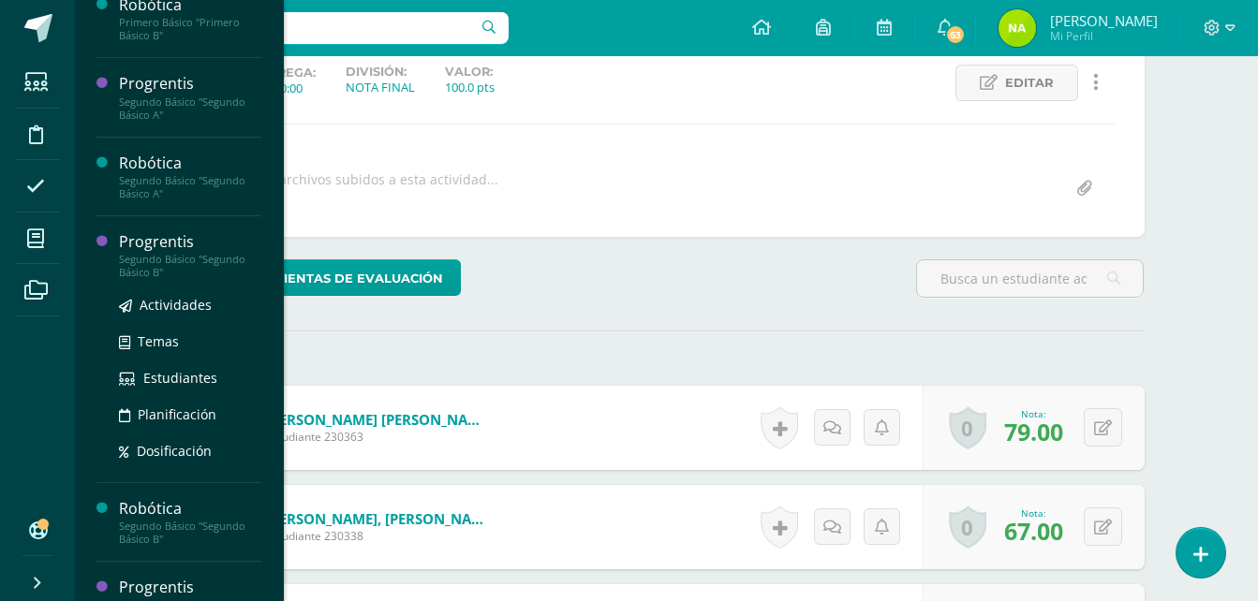
click at [177, 263] on div "Segundo Básico "Segundo Básico B"" at bounding box center [190, 266] width 142 height 26
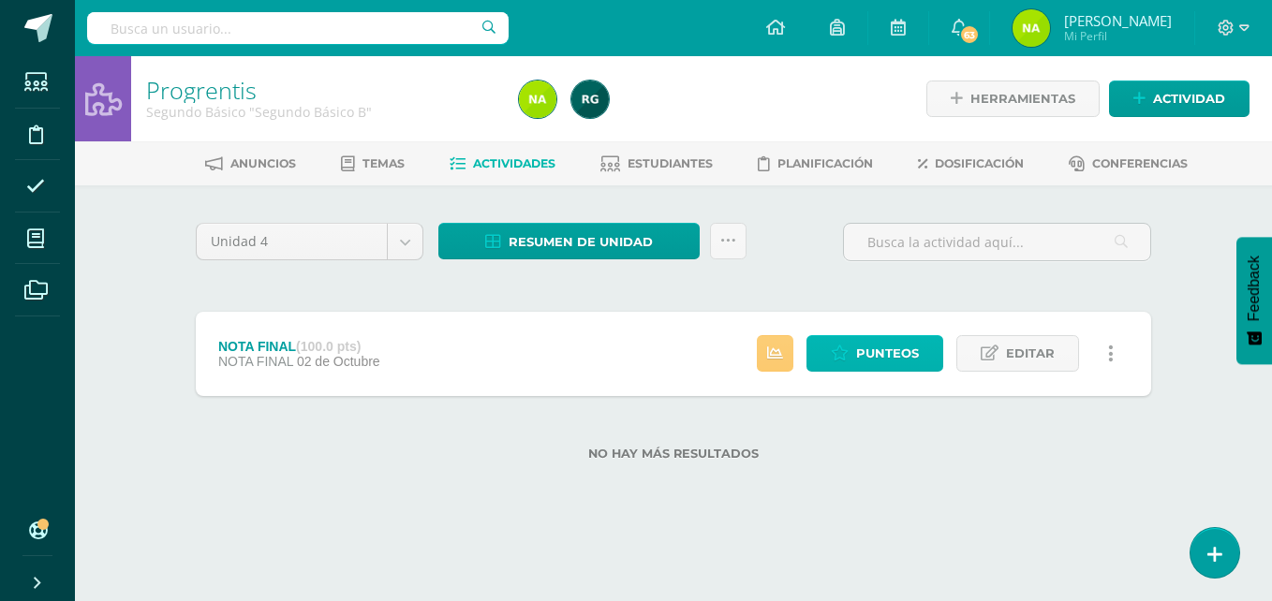
click at [881, 346] on span "Punteos" at bounding box center [887, 353] width 63 height 35
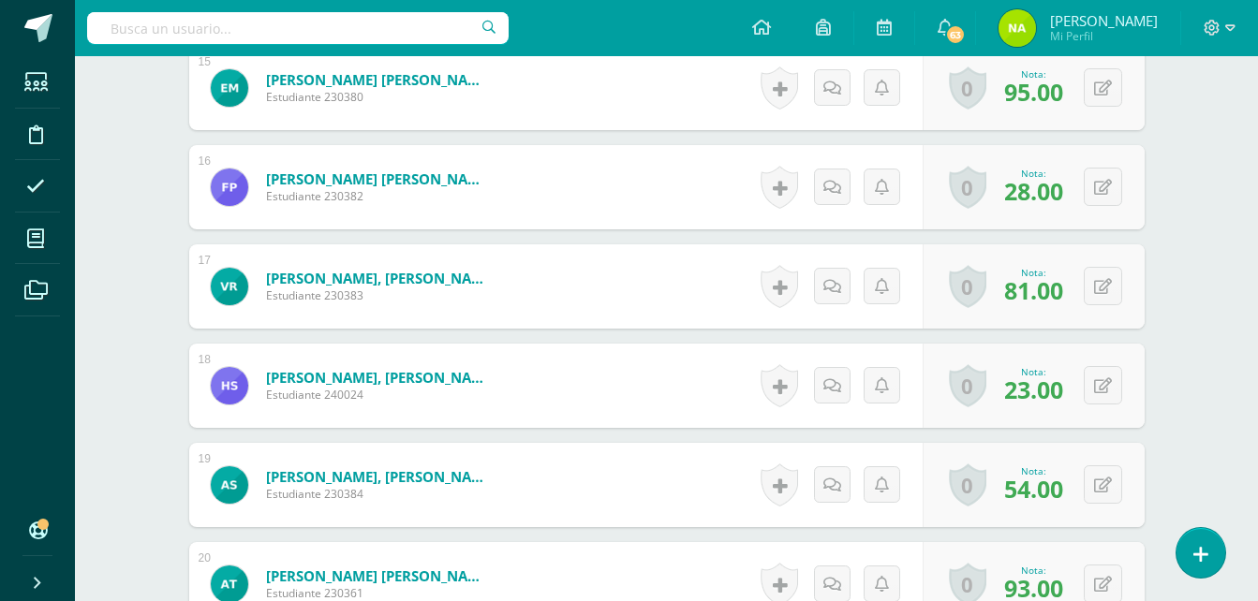
scroll to position [1992, 0]
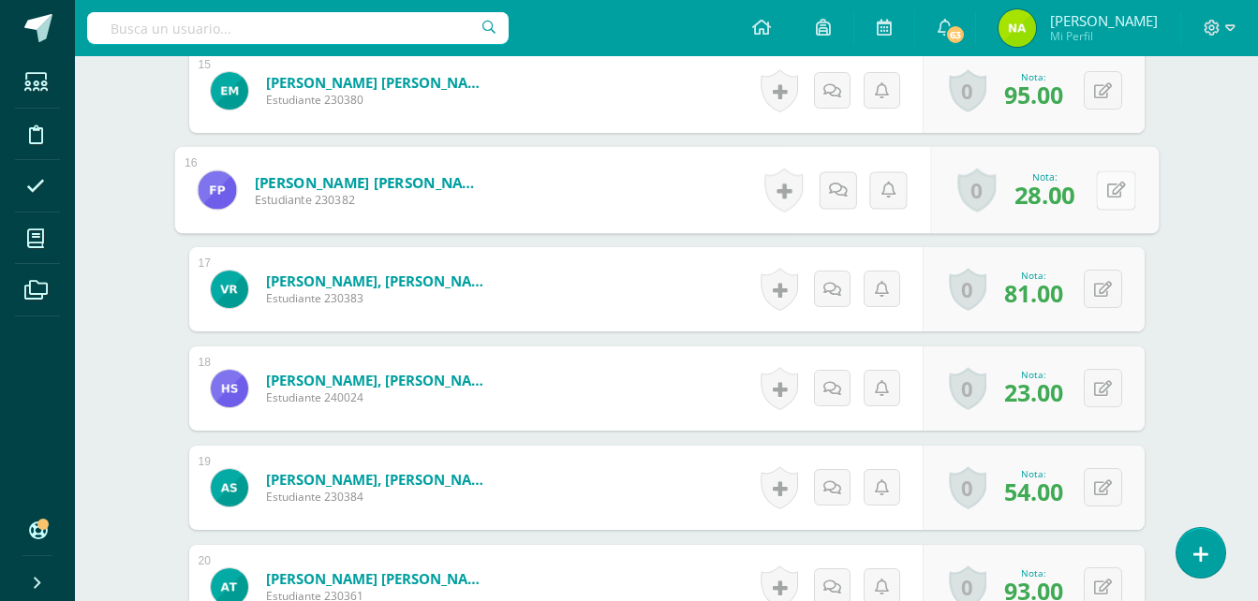
click at [1106, 182] on icon at bounding box center [1115, 190] width 19 height 16
type input "36"
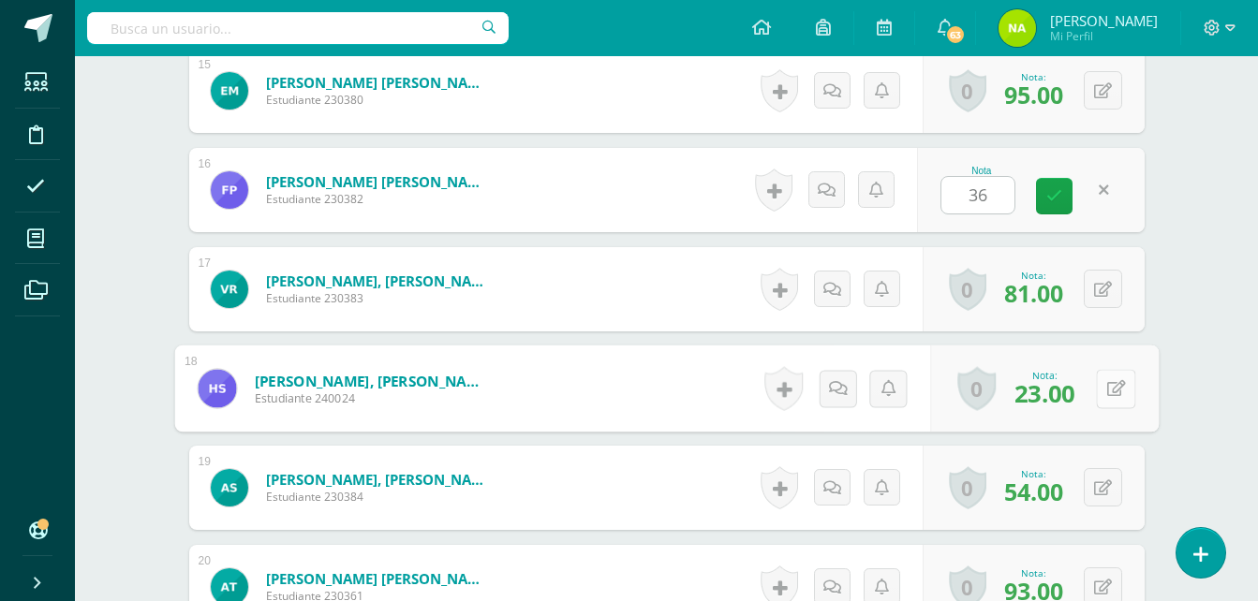
click at [1097, 385] on button at bounding box center [1115, 388] width 39 height 39
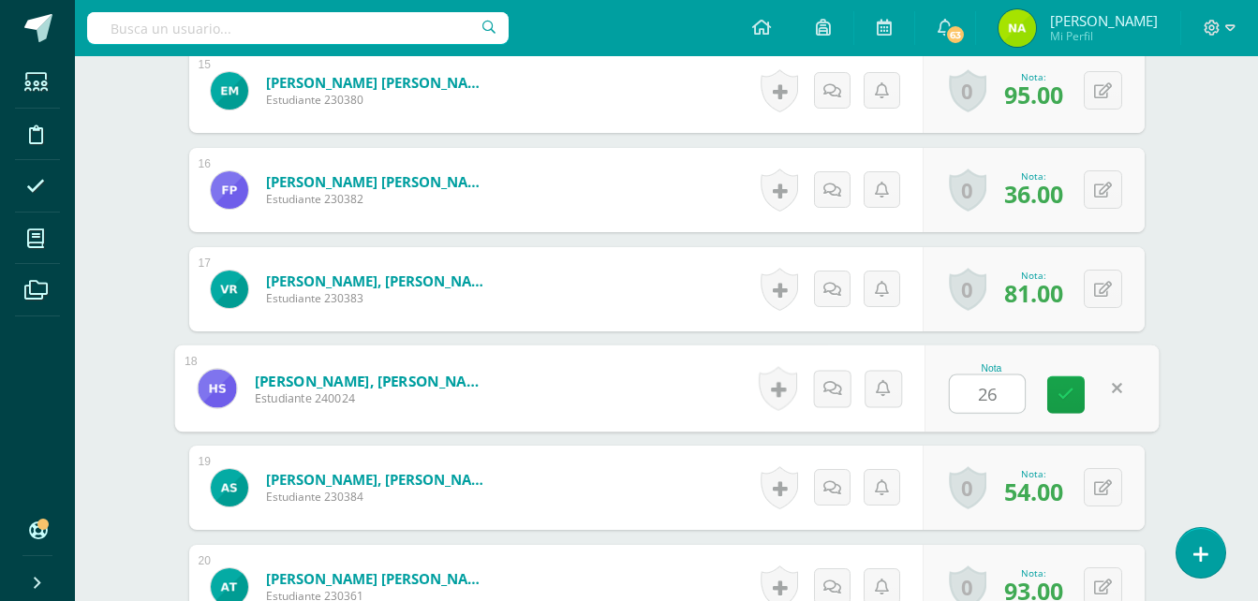
type input "26"
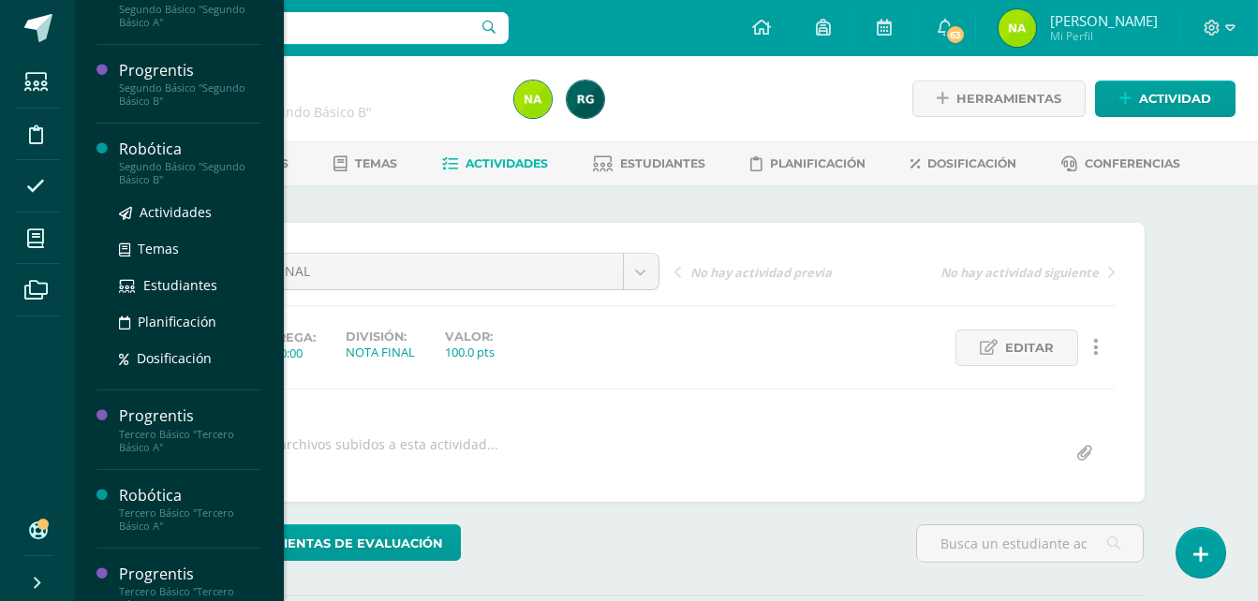
scroll to position [431, 0]
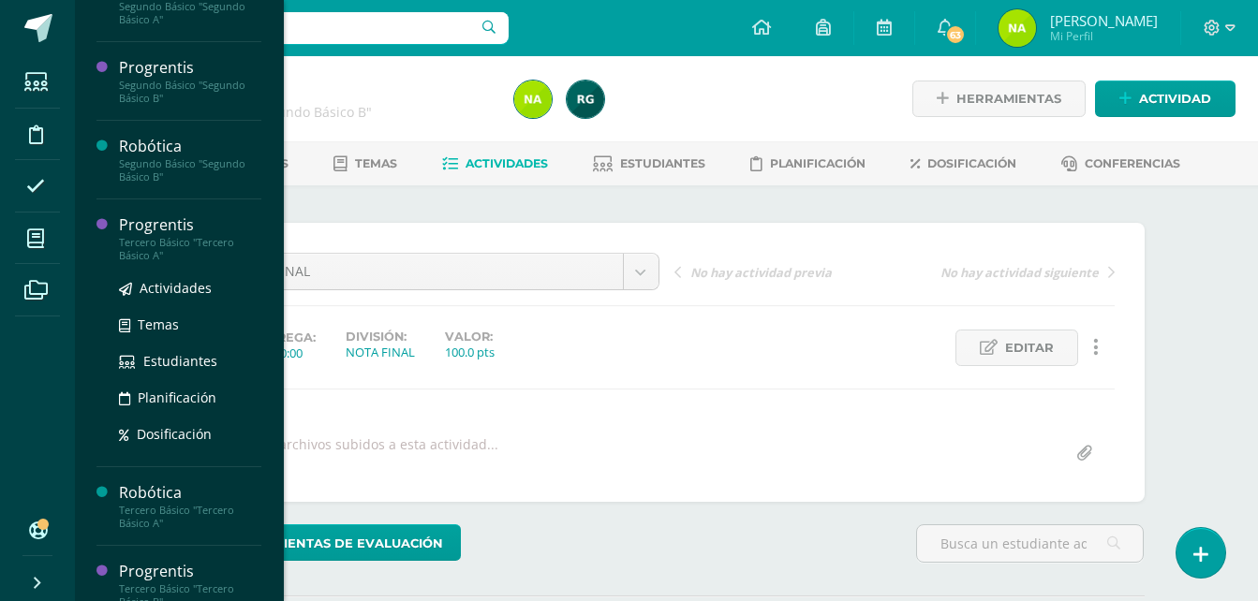
click at [155, 228] on div "Progrentis" at bounding box center [190, 225] width 142 height 22
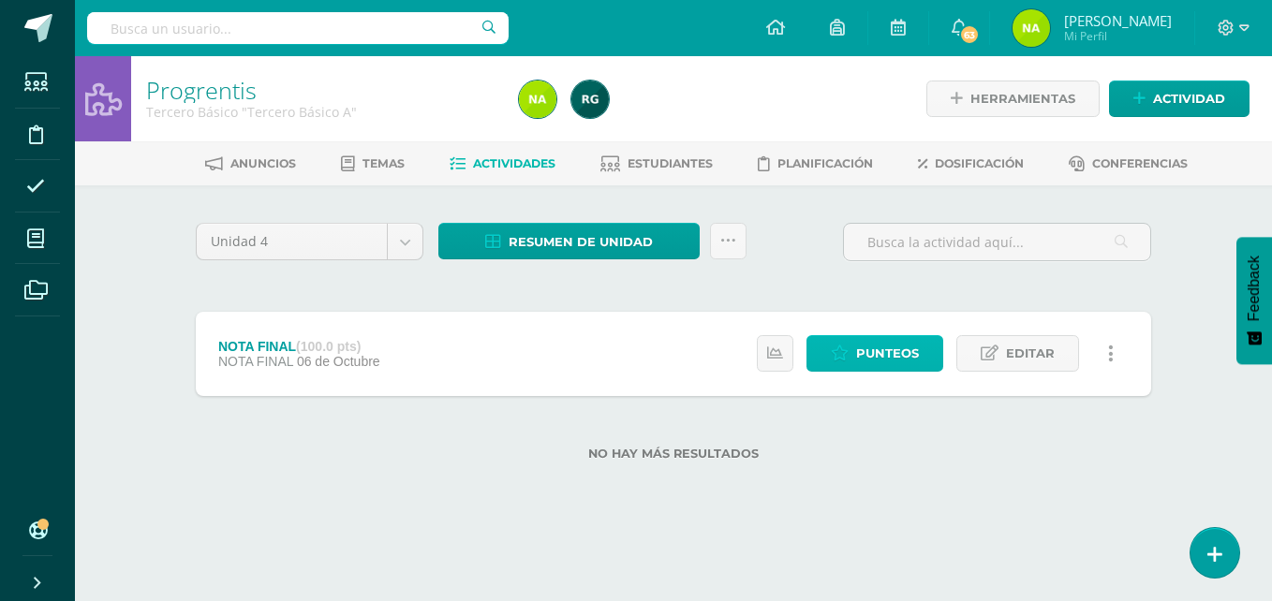
click at [879, 364] on span "Punteos" at bounding box center [887, 353] width 63 height 35
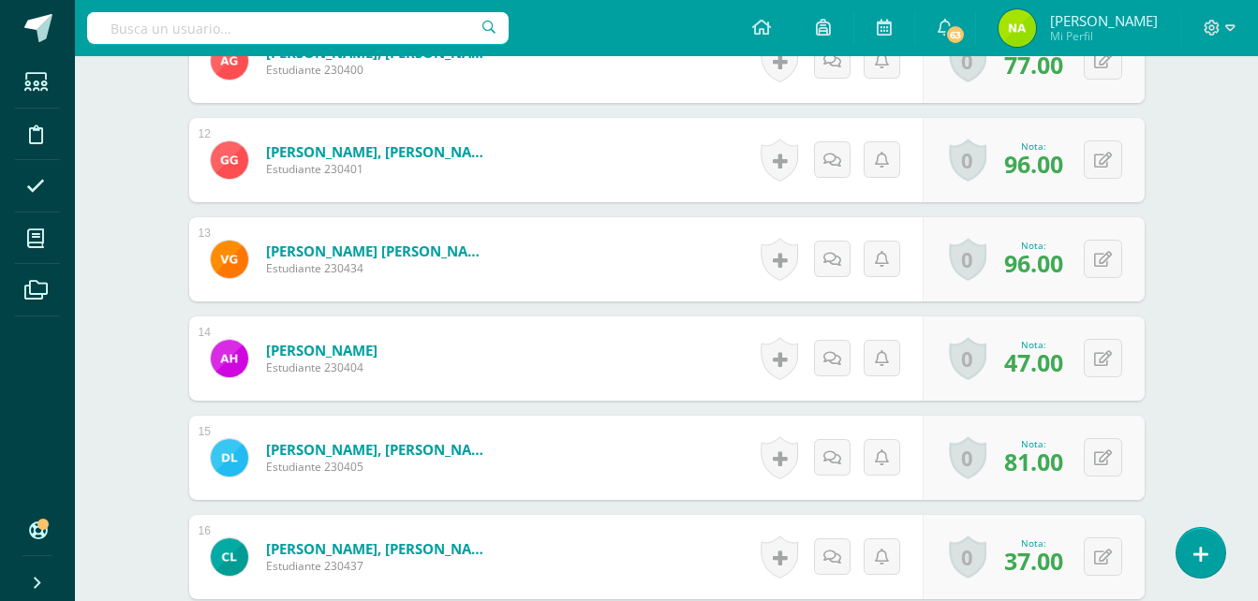
scroll to position [1626, 0]
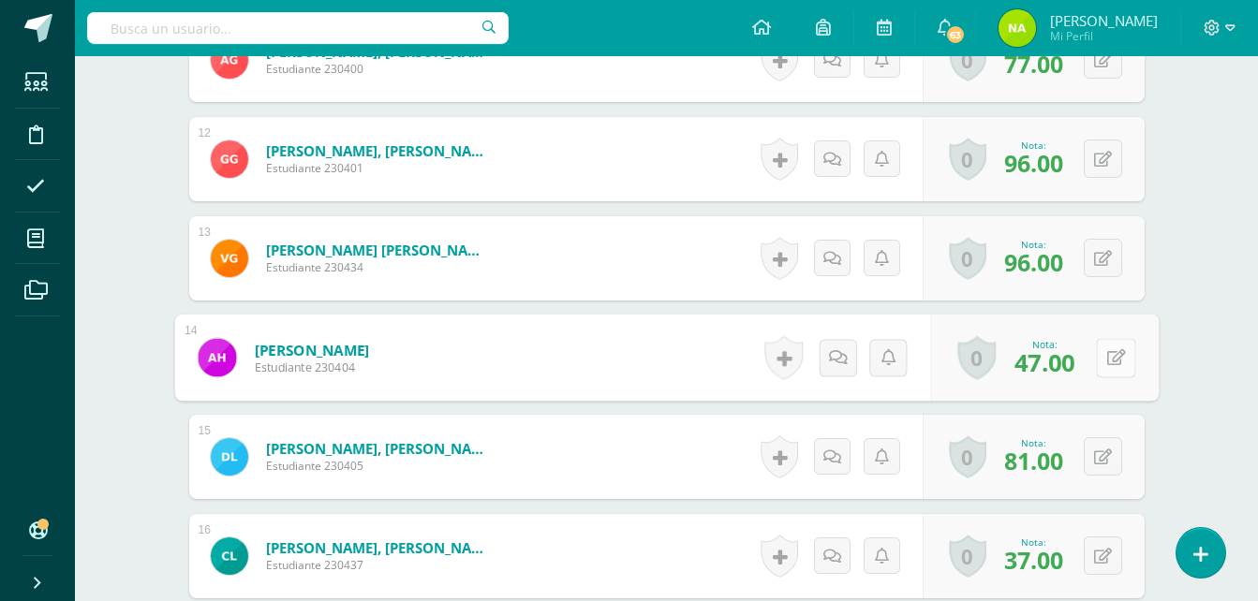
click at [1101, 356] on button at bounding box center [1115, 357] width 39 height 39
type input "2"
type input "67"
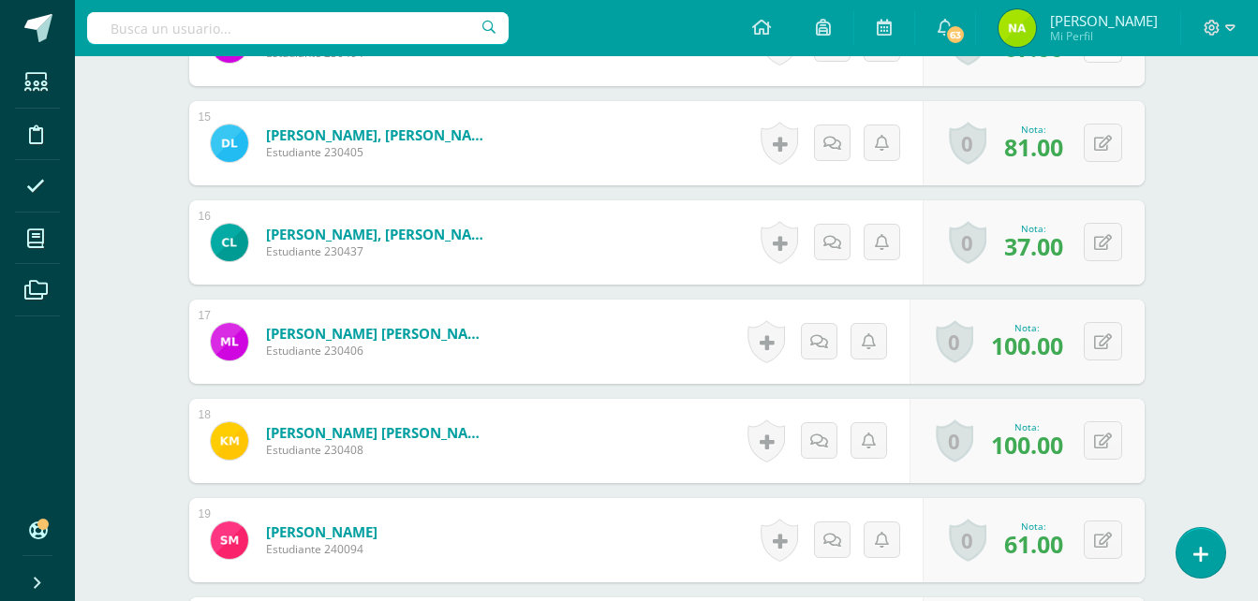
scroll to position [1945, 0]
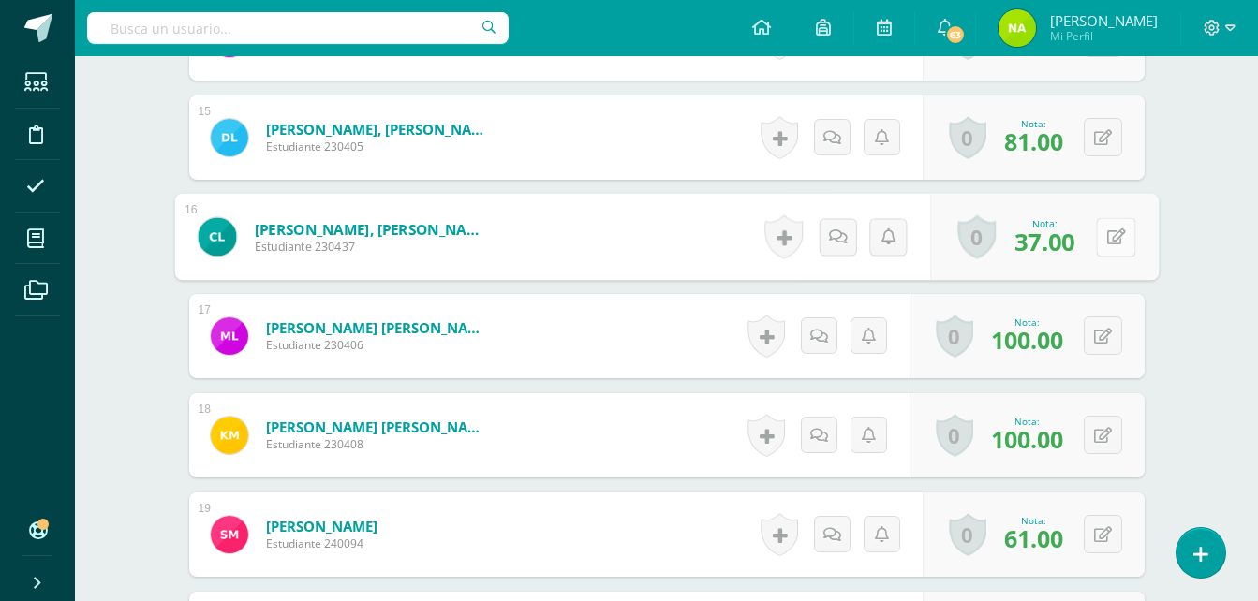
click at [1102, 243] on button at bounding box center [1115, 236] width 39 height 39
type input "62"
click at [1174, 283] on div "¿Estás seguro que quieres eliminar esta actividad? Esto borrará la actividad y …" at bounding box center [667, 12] width 1030 height 3544
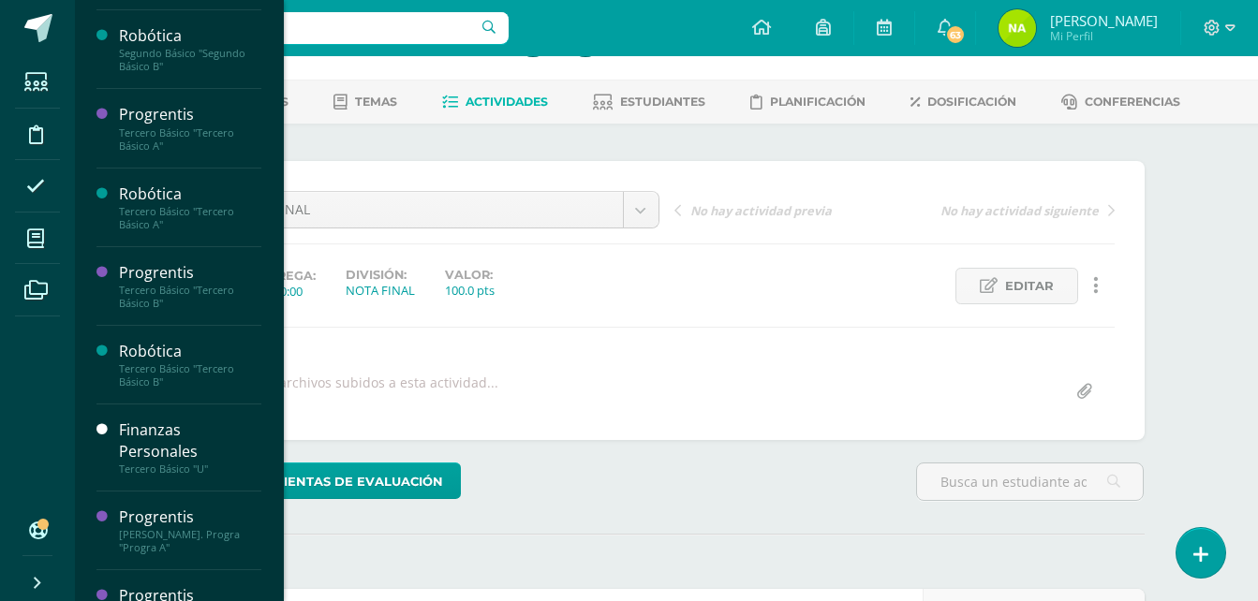
scroll to position [777, 0]
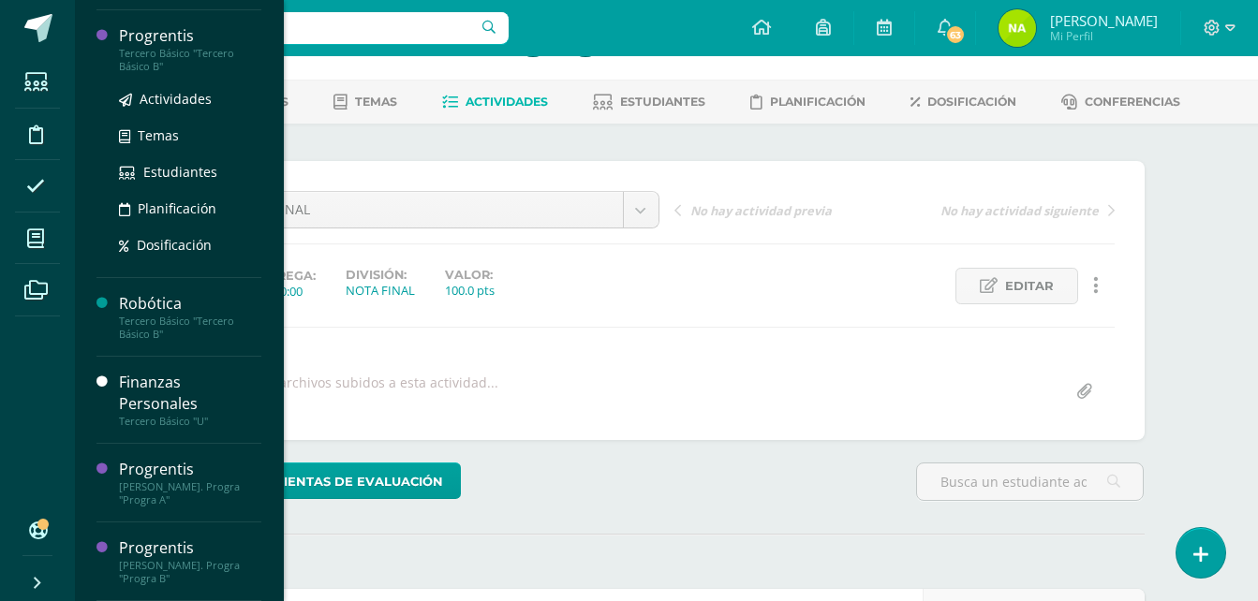
click at [194, 47] on div "Tercero Básico "Tercero Básico B"" at bounding box center [190, 60] width 142 height 26
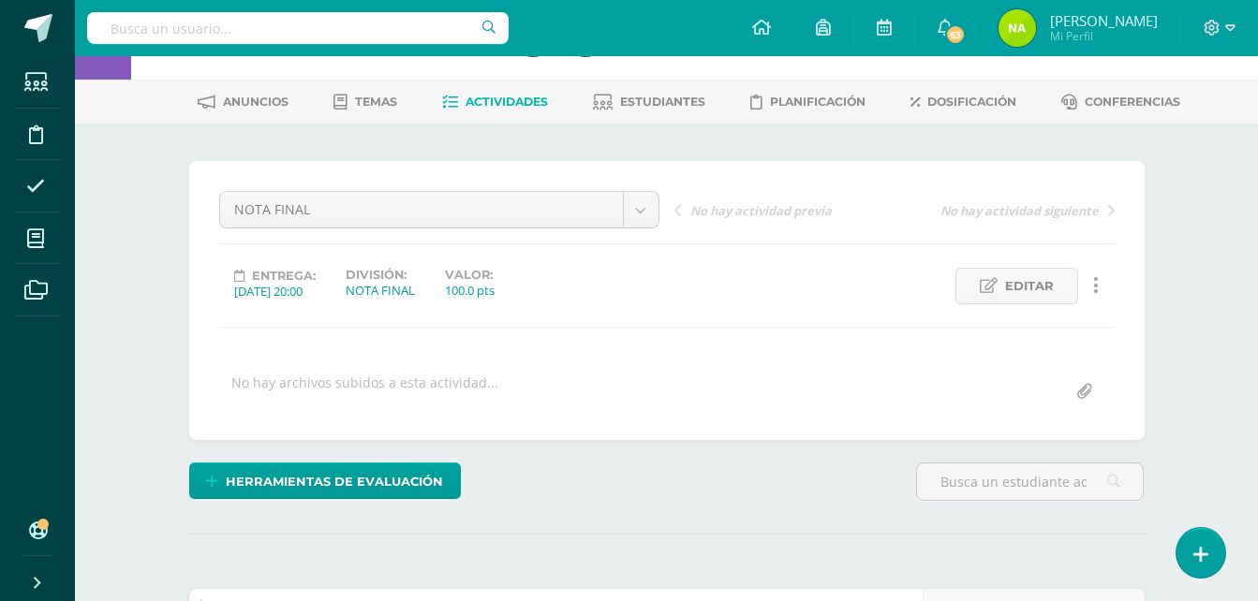
scroll to position [589, 0]
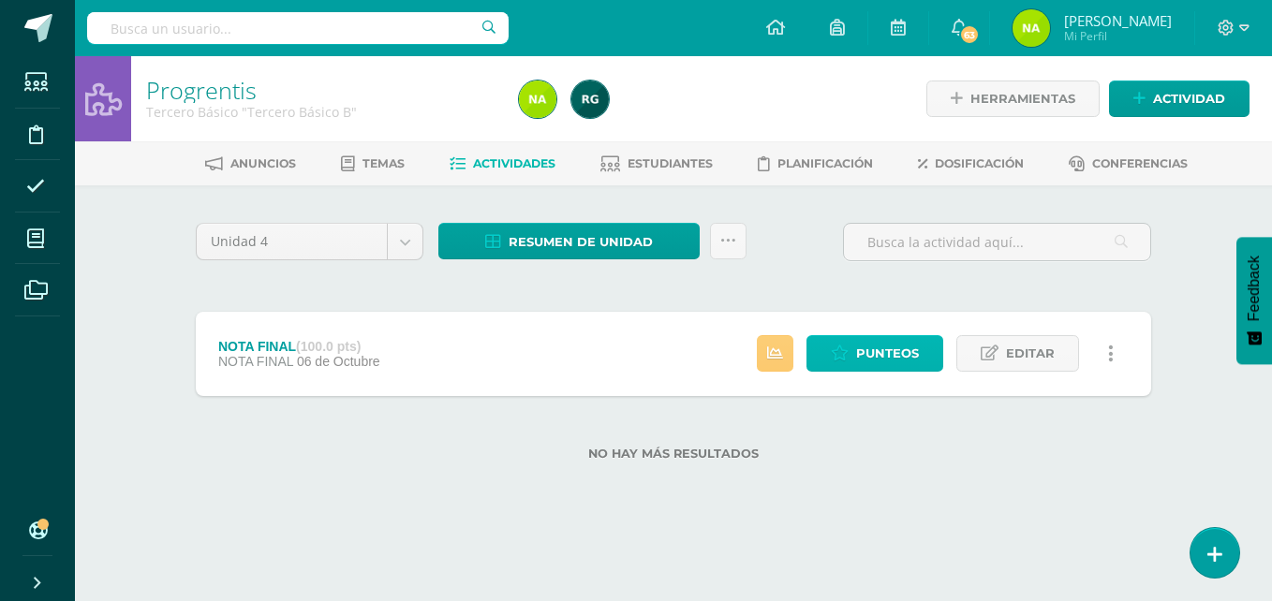
click at [889, 349] on span "Punteos" at bounding box center [887, 353] width 63 height 35
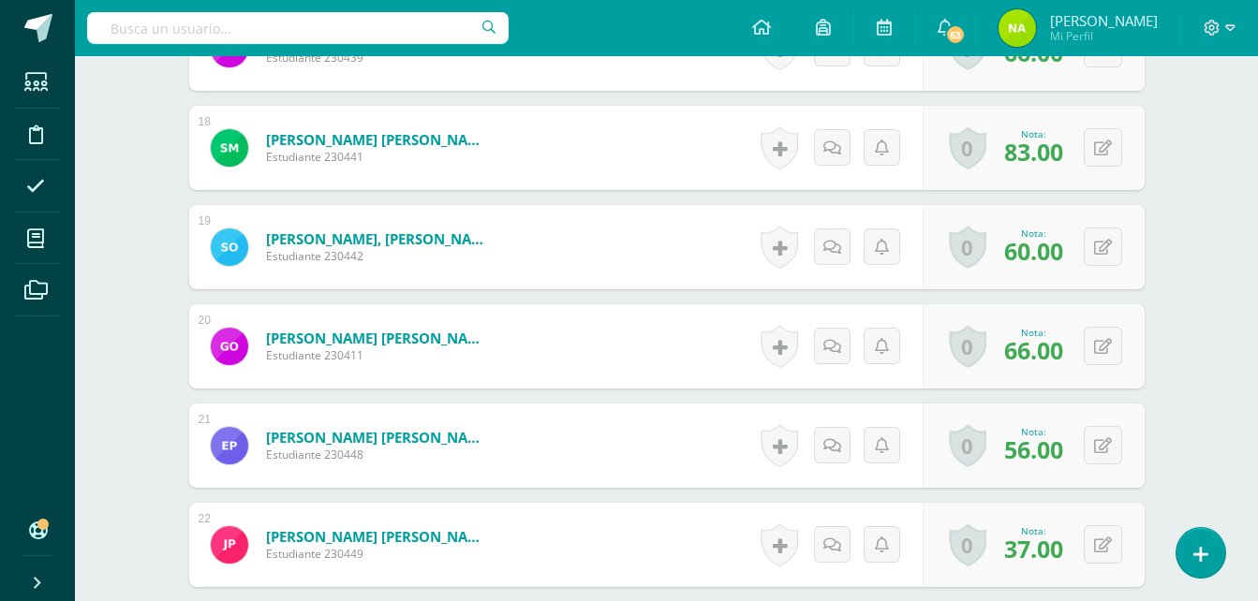
scroll to position [2234, 0]
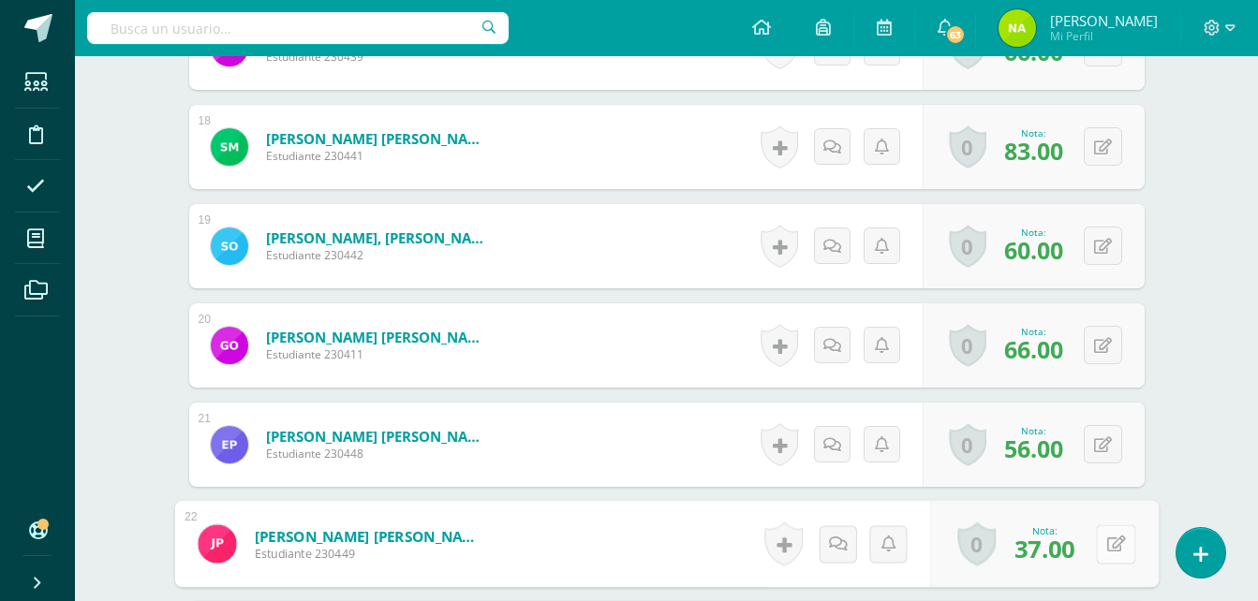
click at [1099, 548] on button at bounding box center [1115, 543] width 39 height 39
type input "60"
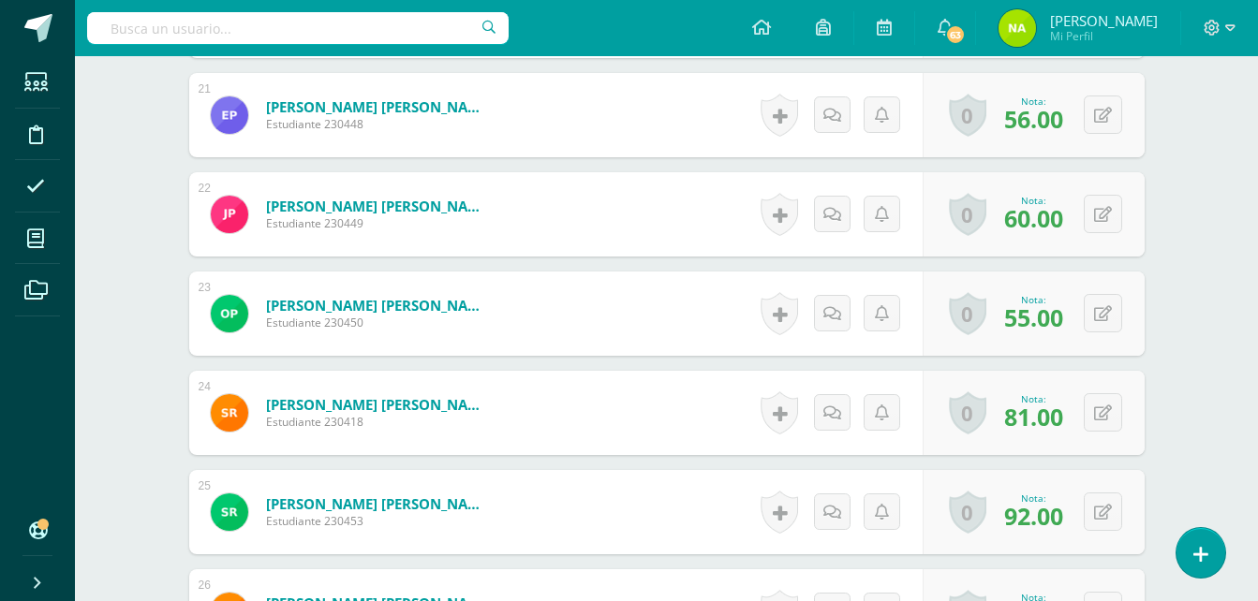
scroll to position [2564, 0]
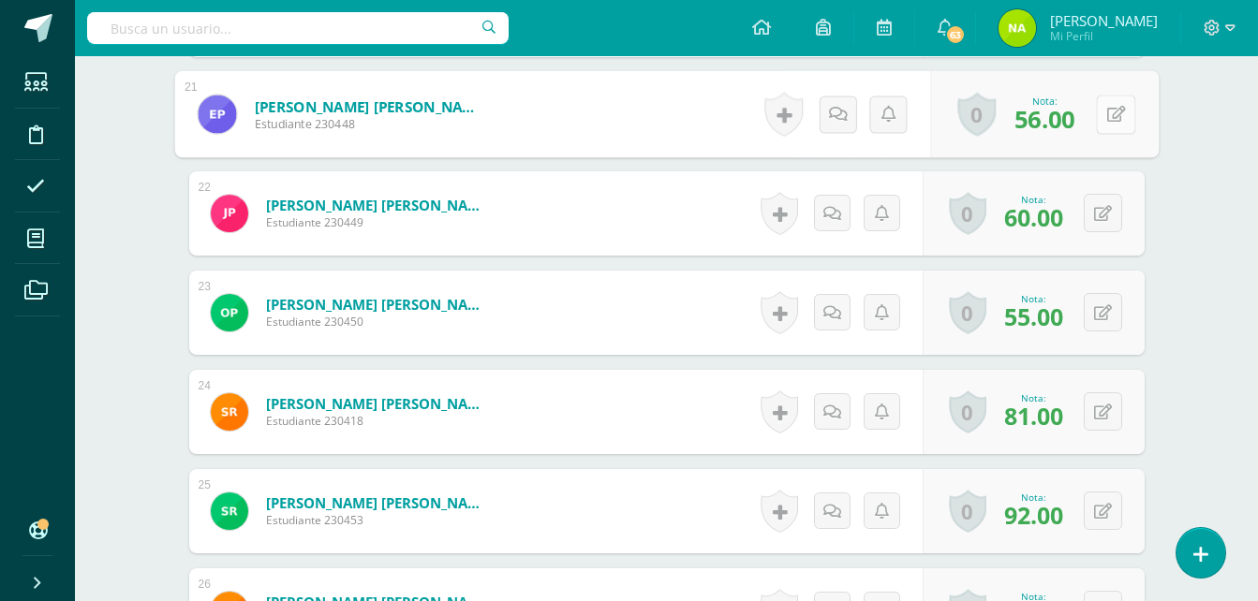
click at [1100, 124] on button at bounding box center [1115, 114] width 39 height 39
type input "64"
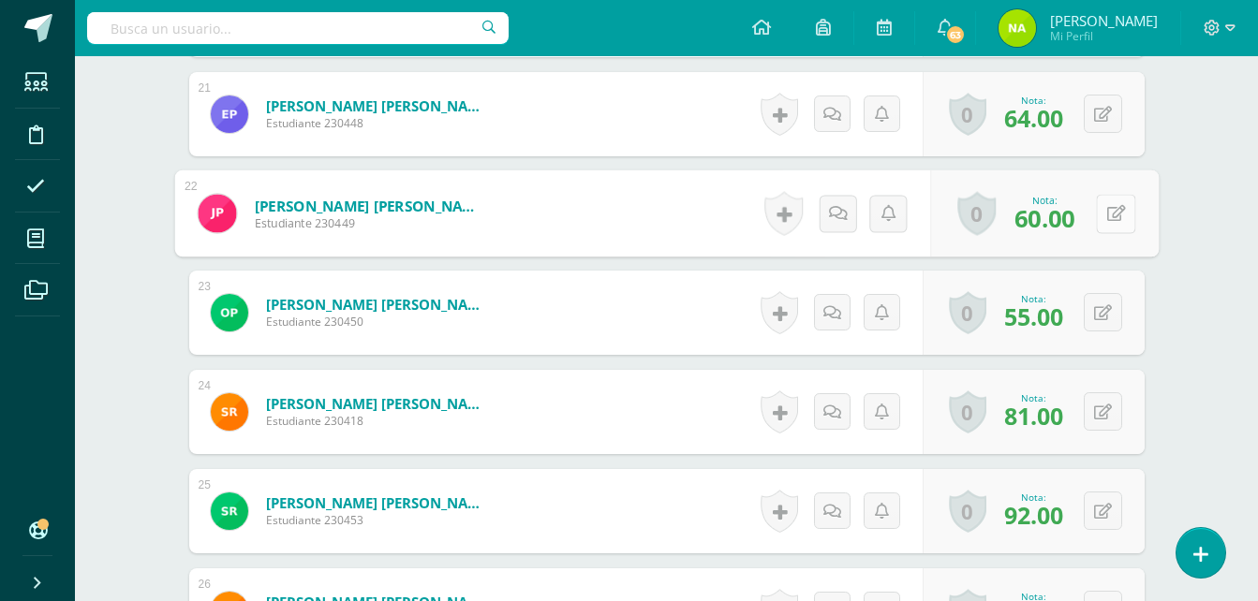
click at [1091, 217] on div "0 Logros Logros obtenidos Aún no hay logros agregados Nota: 60.00" at bounding box center [1044, 213] width 229 height 87
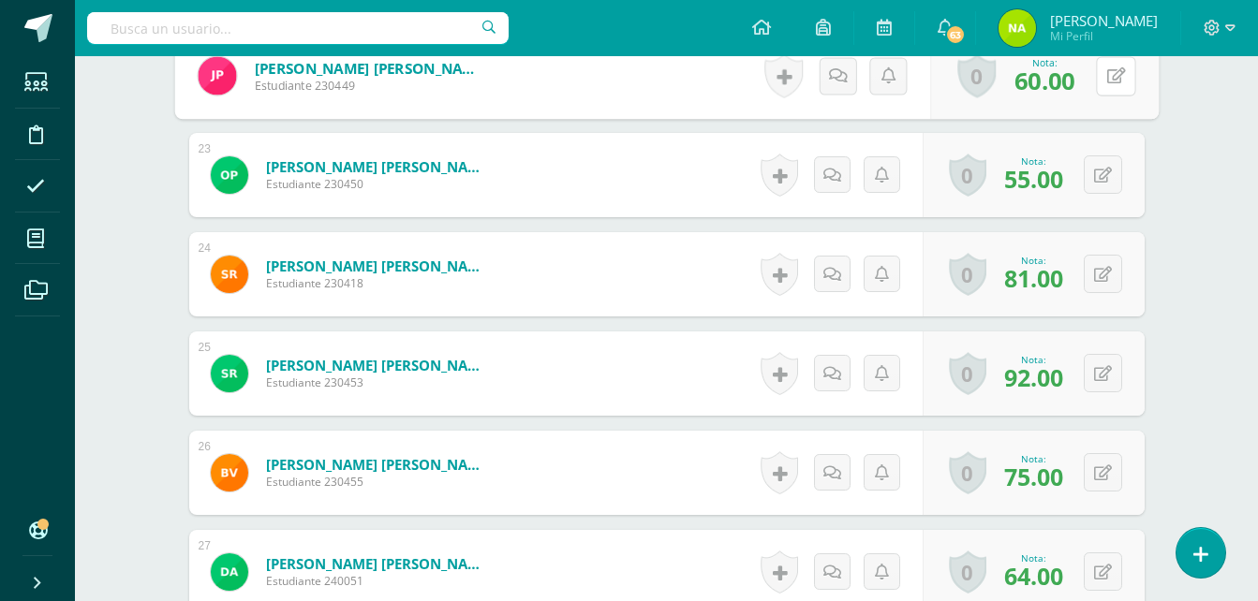
scroll to position [2701, 0]
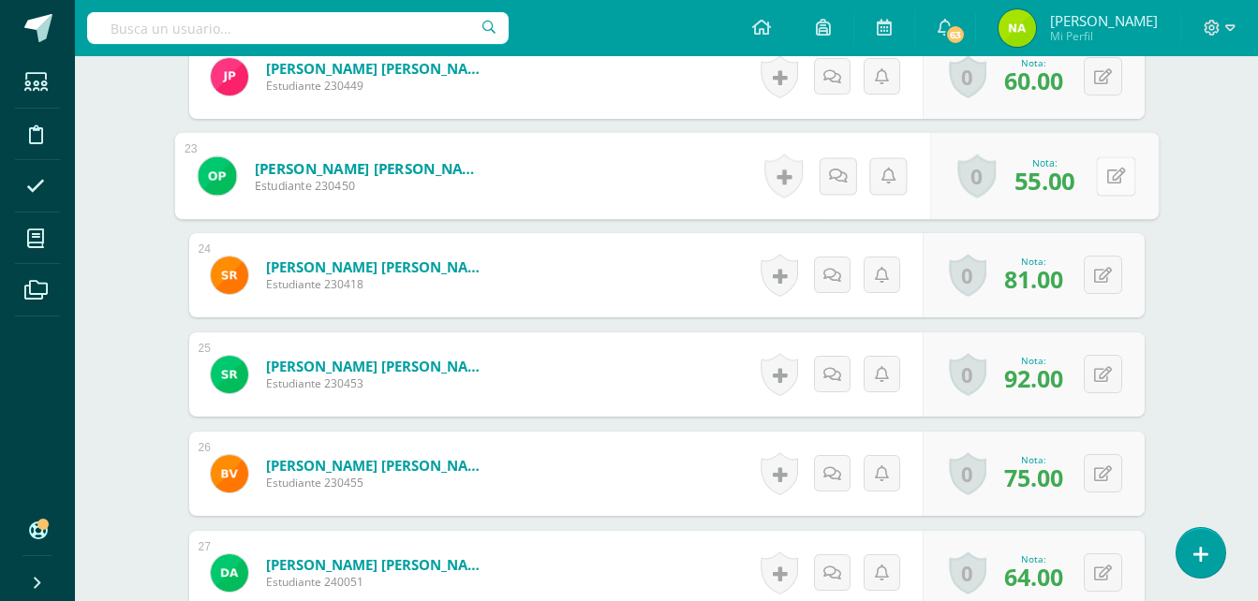
click at [1115, 177] on button at bounding box center [1115, 175] width 39 height 39
type input "71"
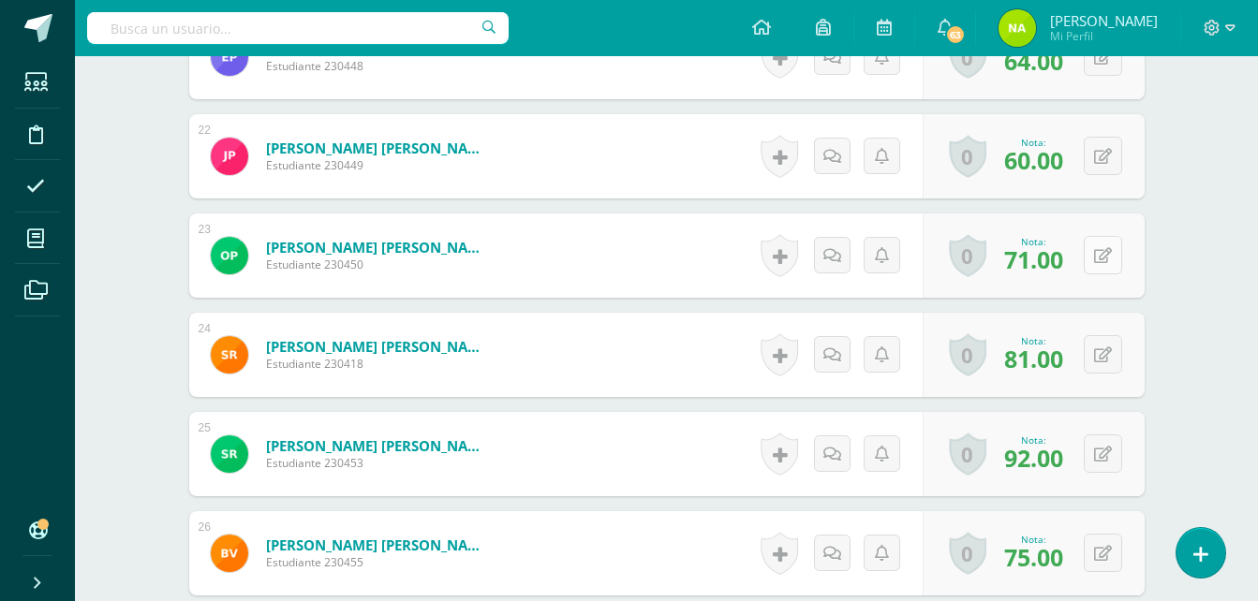
scroll to position [2614, 0]
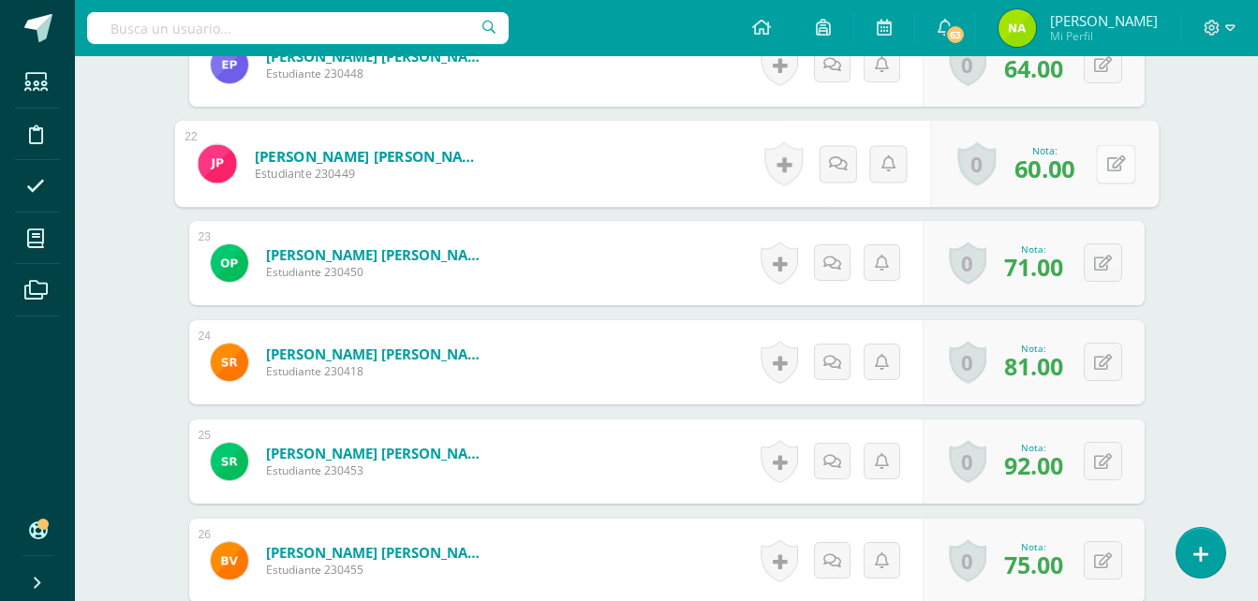
click at [1102, 156] on button at bounding box center [1115, 163] width 39 height 39
type input "78"
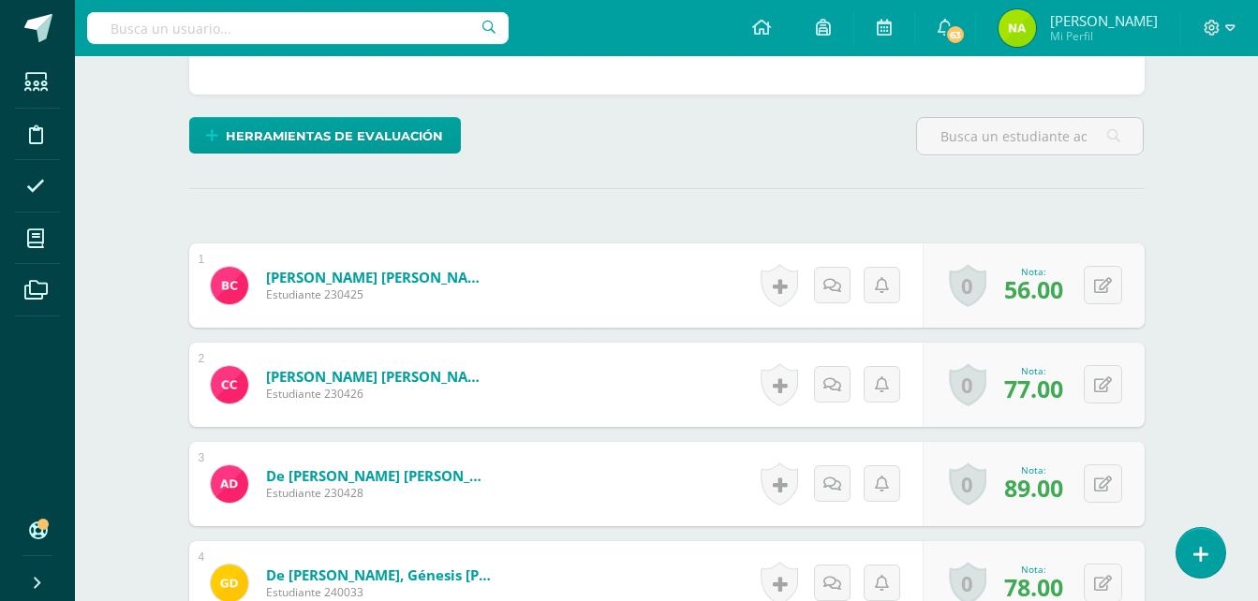
scroll to position [0, 0]
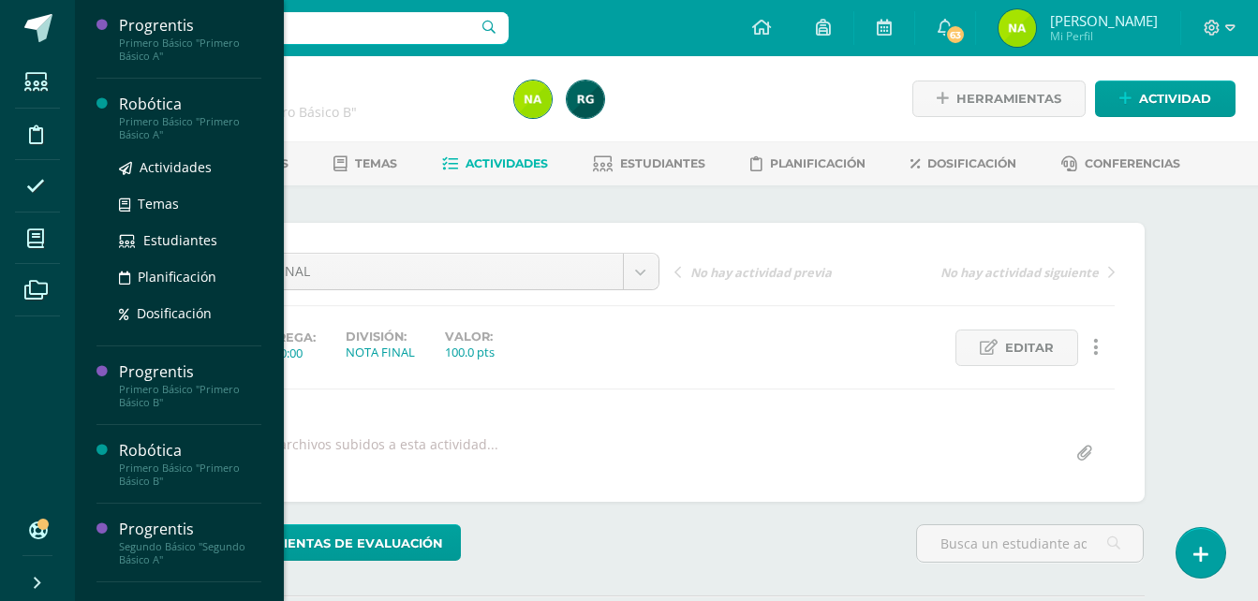
click at [170, 125] on div "Primero Básico "Primero Básico A"" at bounding box center [190, 128] width 142 height 26
